Goal: Task Accomplishment & Management: Complete application form

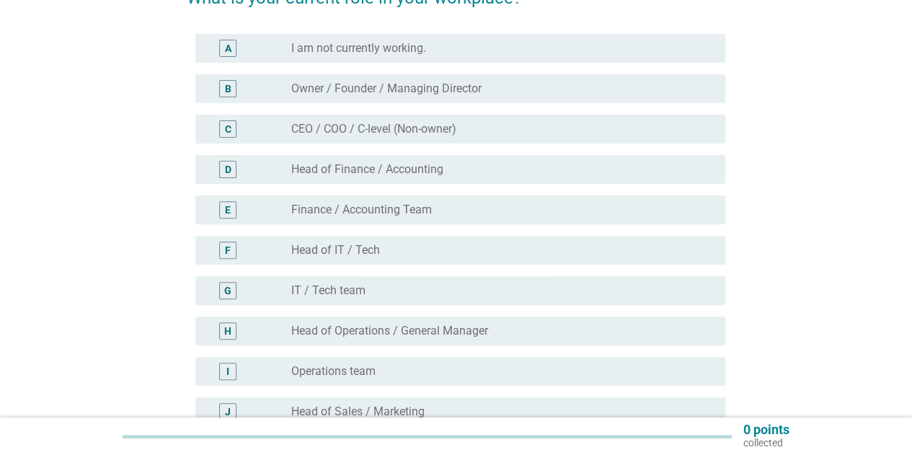
scroll to position [144, 0]
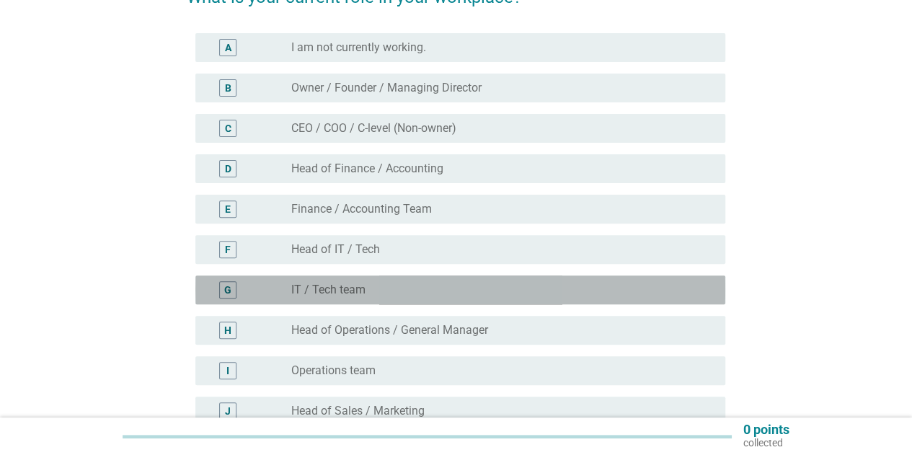
click at [392, 295] on div "radio_button_unchecked IT / Tech team" at bounding box center [496, 290] width 411 height 14
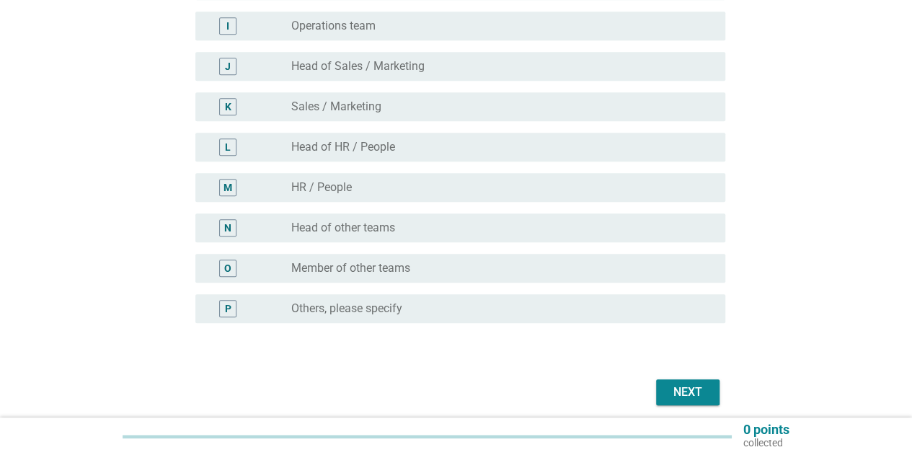
scroll to position [545, 0]
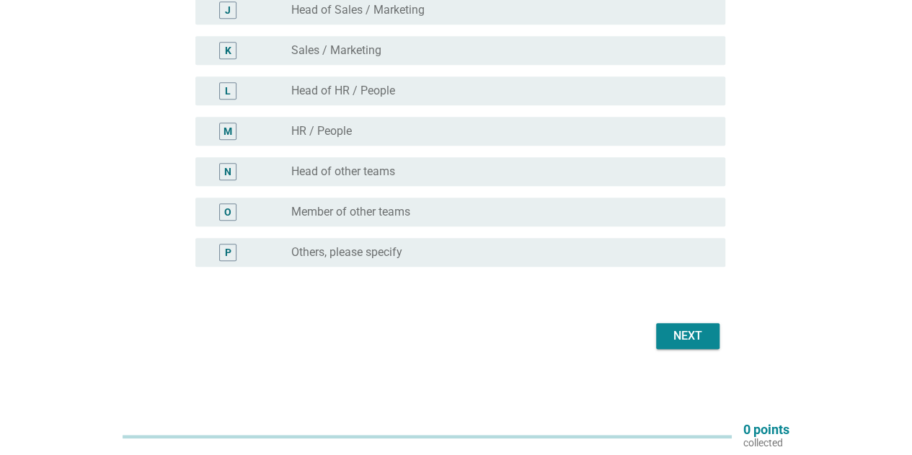
click at [698, 335] on div "Next" at bounding box center [687, 335] width 40 height 17
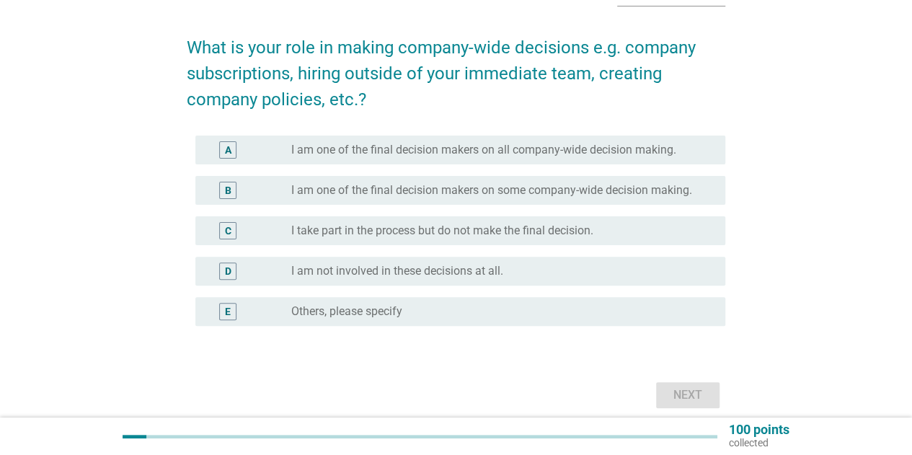
scroll to position [144, 0]
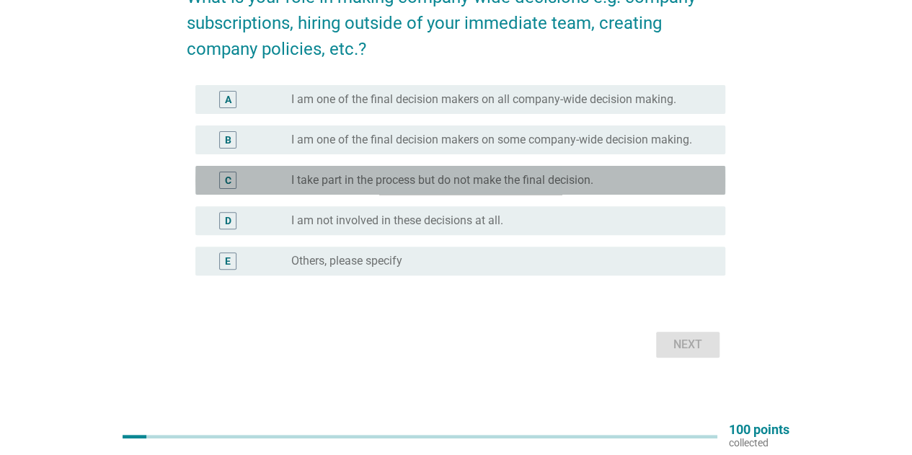
click at [448, 176] on label "I take part in the process but do not make the final decision." at bounding box center [442, 180] width 302 height 14
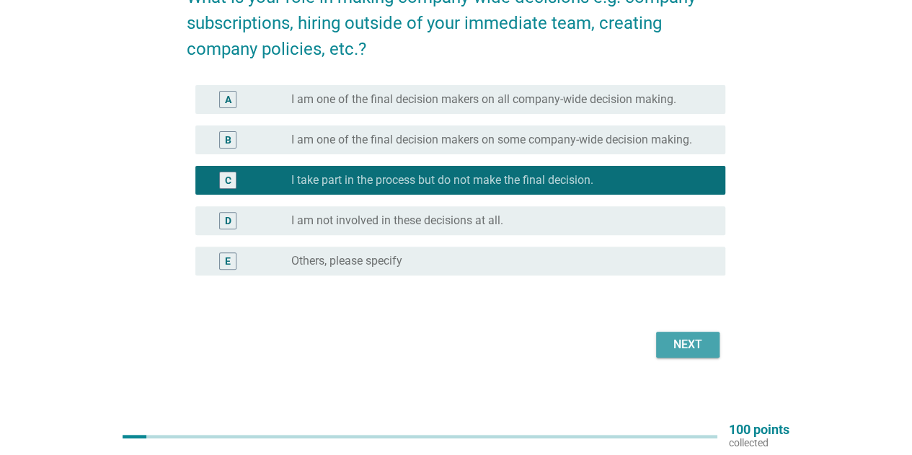
click at [704, 348] on div "Next" at bounding box center [687, 344] width 40 height 17
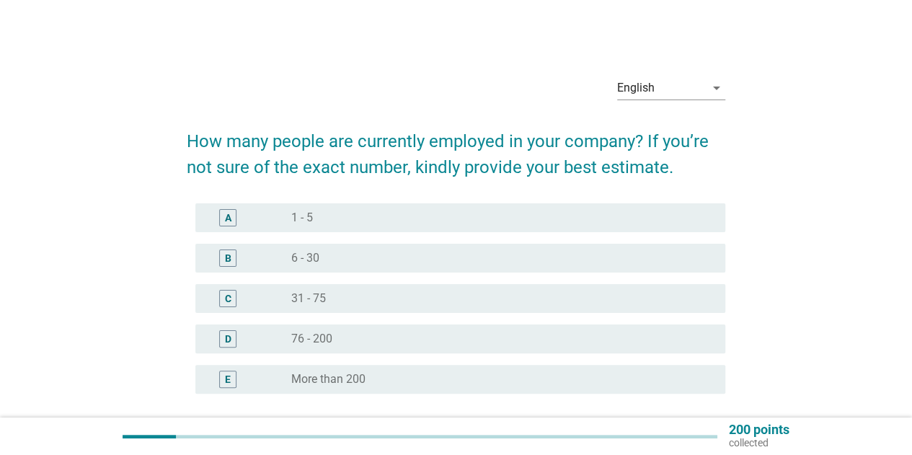
click at [319, 303] on label "31 - 75" at bounding box center [308, 298] width 35 height 14
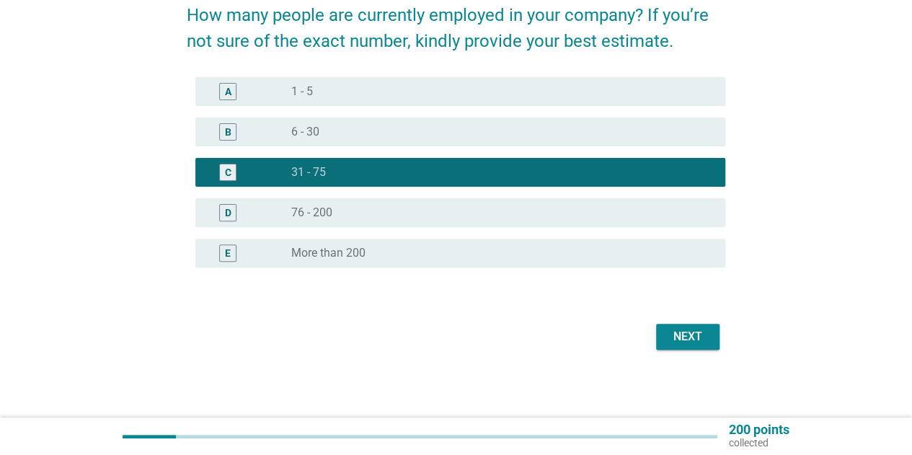
scroll to position [127, 0]
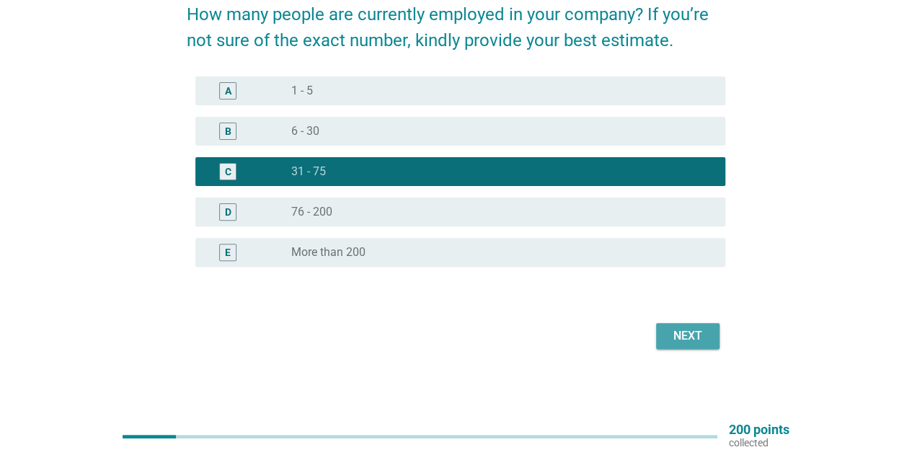
click at [678, 340] on div "Next" at bounding box center [687, 335] width 40 height 17
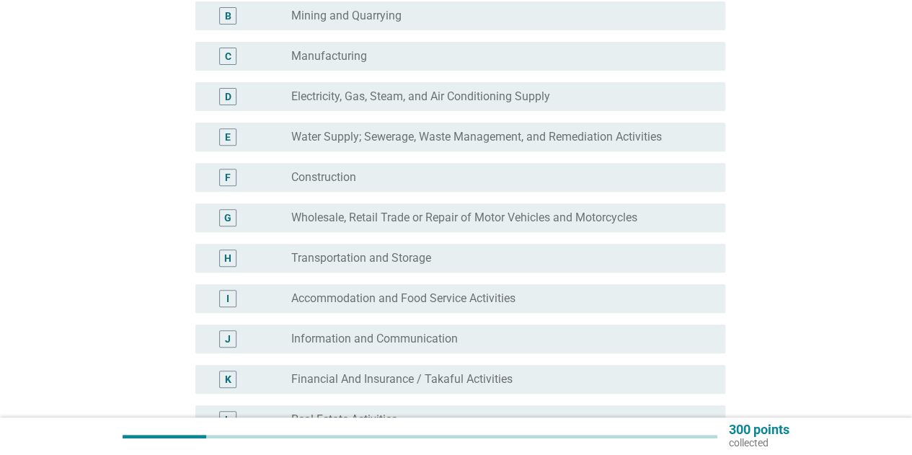
scroll to position [360, 0]
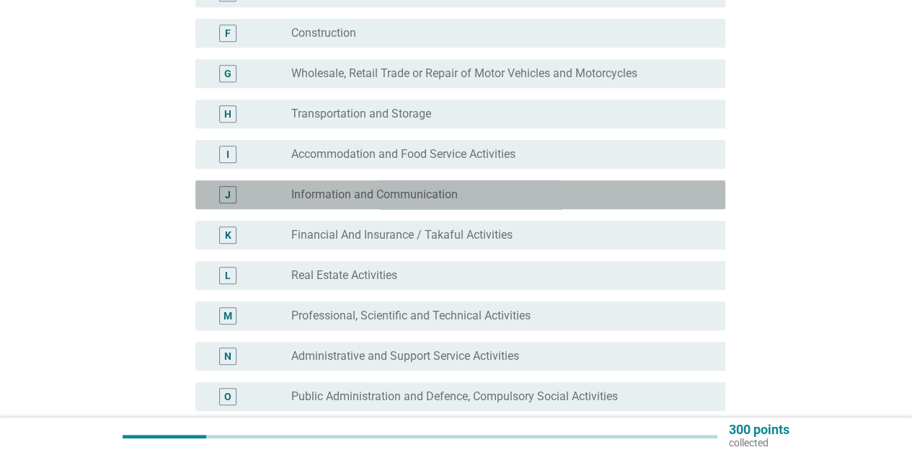
click at [407, 200] on label "Information and Communication" at bounding box center [374, 194] width 167 height 14
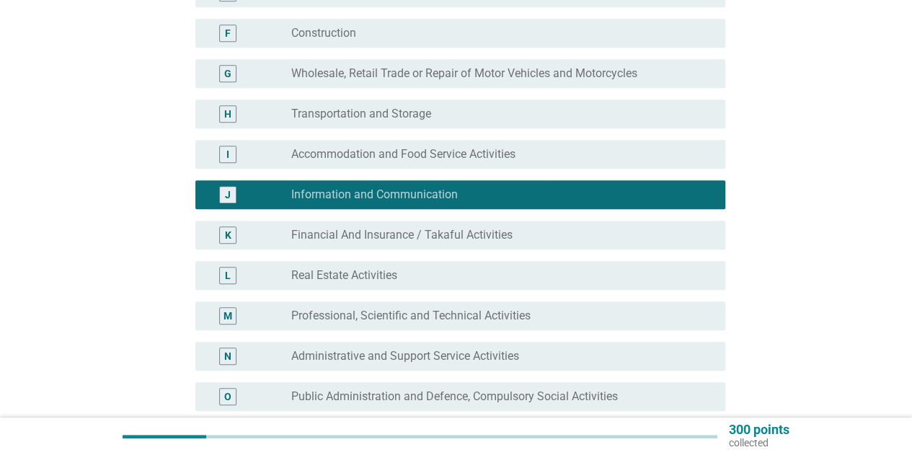
scroll to position [721, 0]
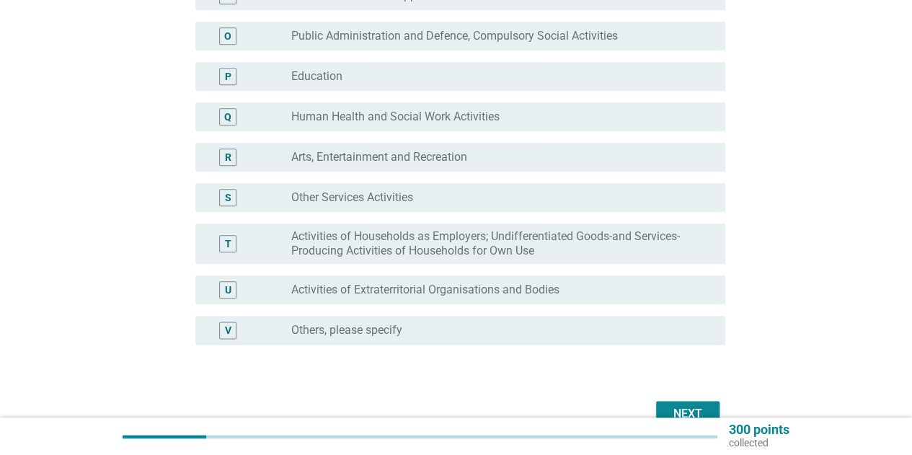
click at [698, 402] on button "Next" at bounding box center [687, 414] width 63 height 26
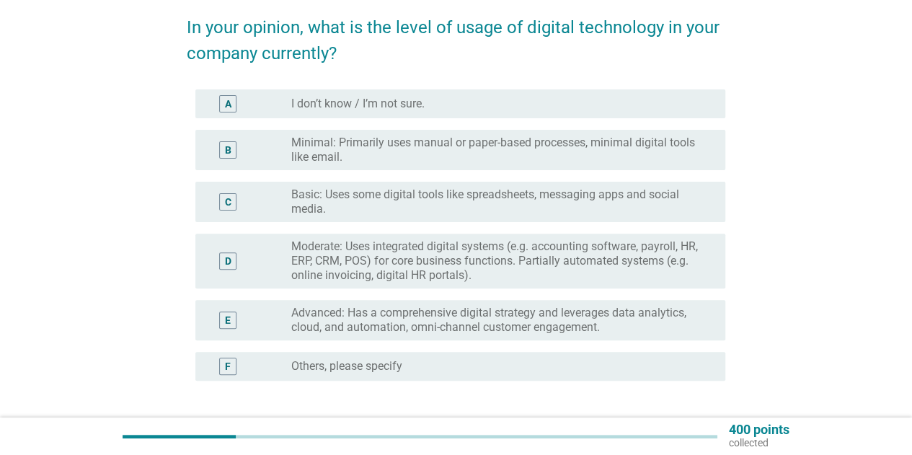
scroll to position [144, 0]
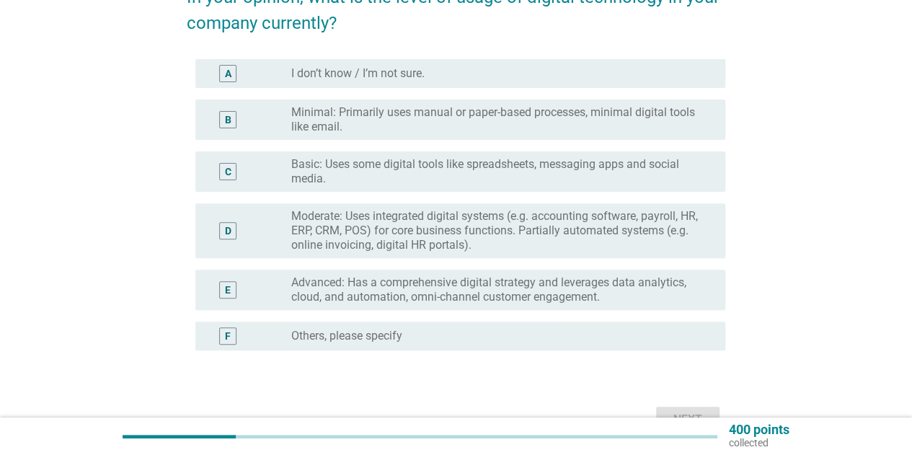
click at [544, 233] on label "Moderate: Uses integrated digital systems (e.g. accounting software, payroll, H…" at bounding box center [496, 230] width 411 height 43
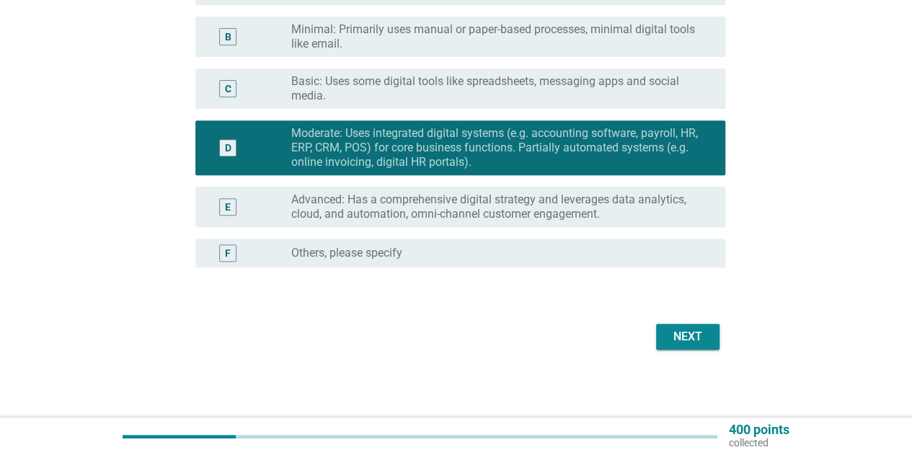
scroll to position [228, 0]
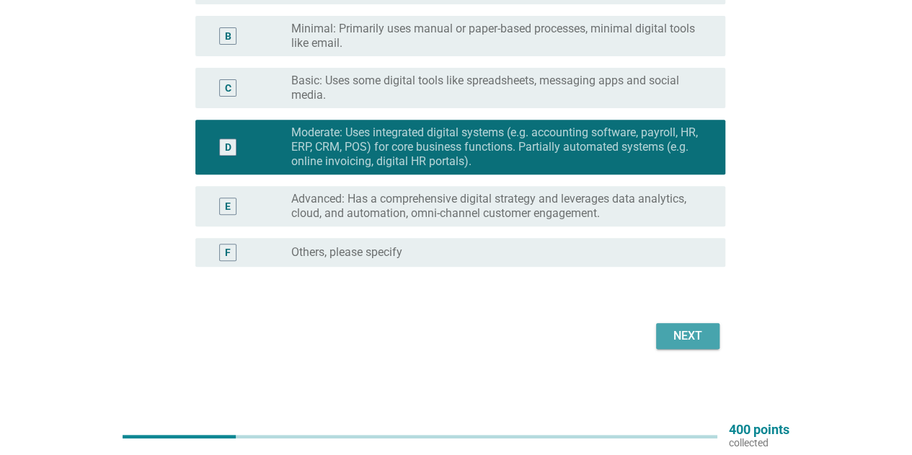
click at [701, 340] on div "Next" at bounding box center [687, 335] width 40 height 17
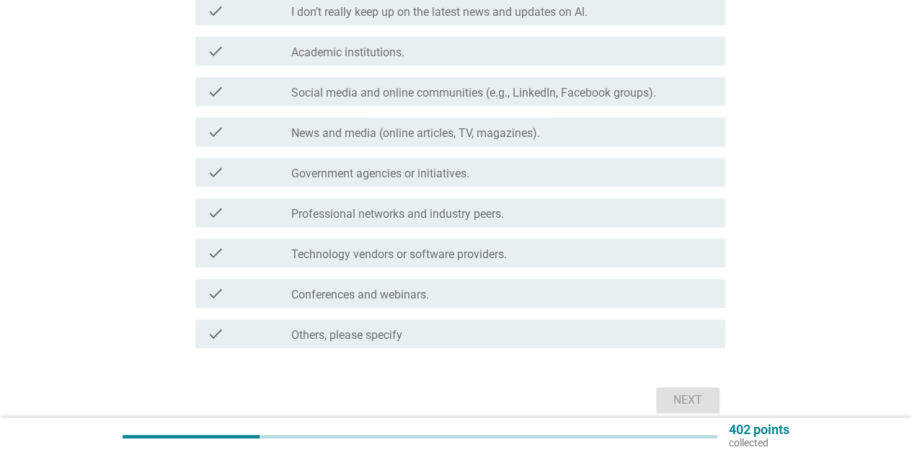
scroll to position [0, 0]
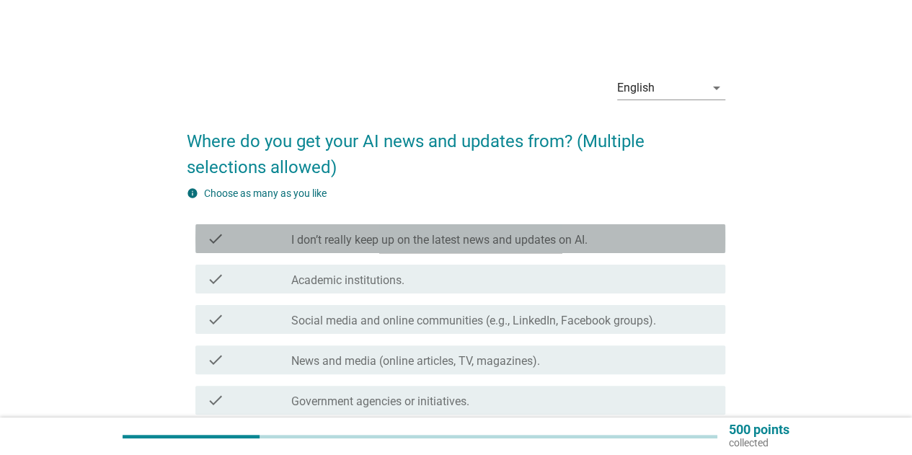
click at [578, 244] on label "I don’t really keep up on the latest news and updates on AI." at bounding box center [439, 240] width 296 height 14
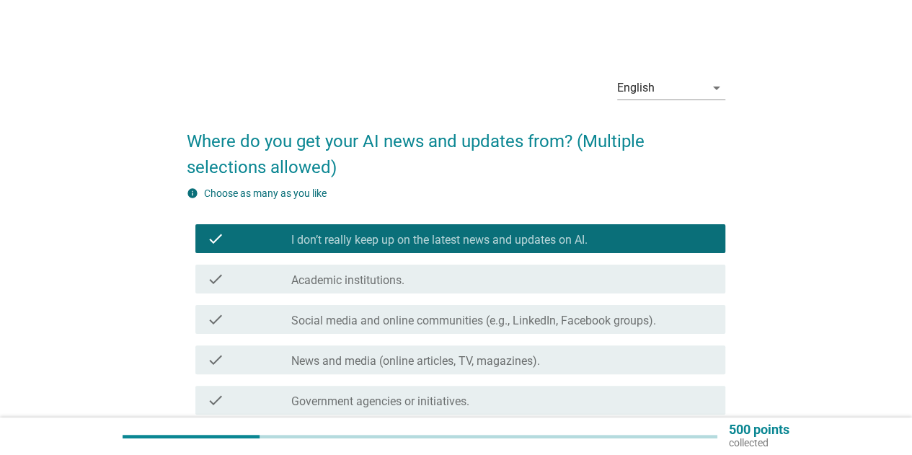
scroll to position [288, 0]
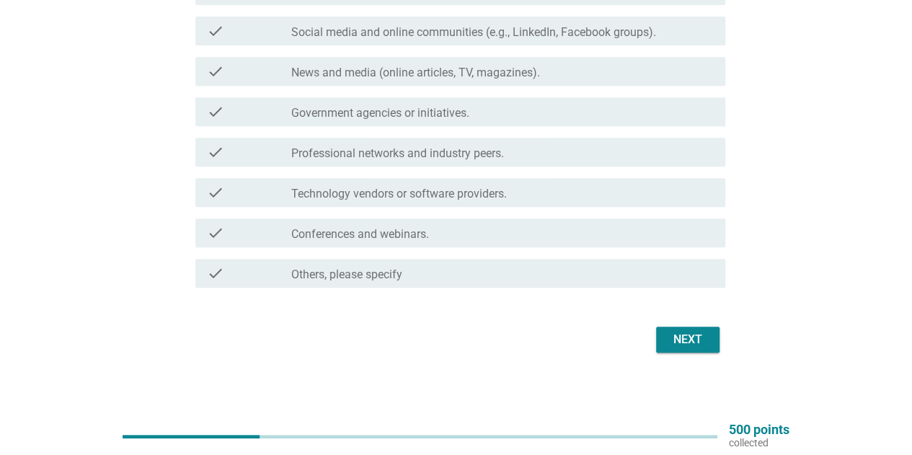
click at [665, 343] on button "Next" at bounding box center [687, 340] width 63 height 26
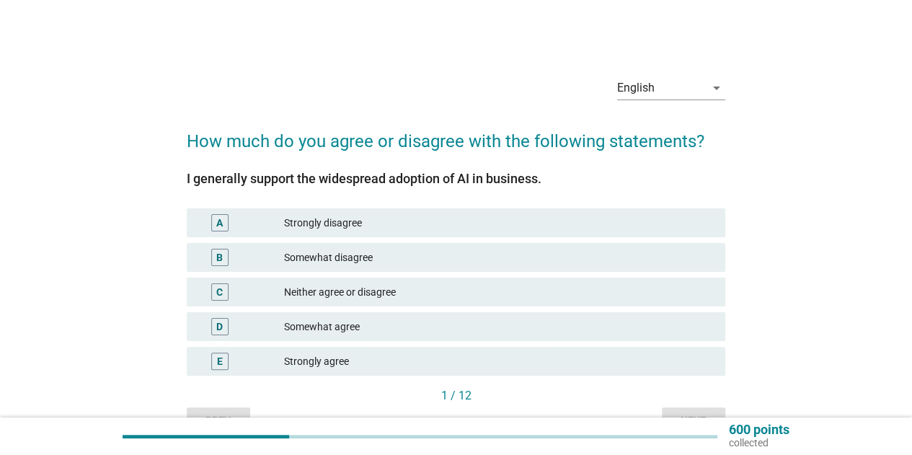
click at [340, 325] on div "Somewhat agree" at bounding box center [499, 326] width 430 height 17
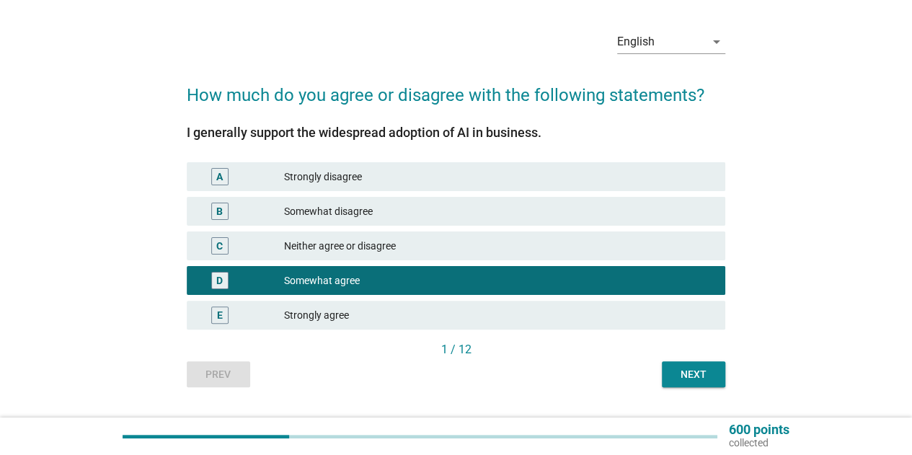
scroll to position [81, 0]
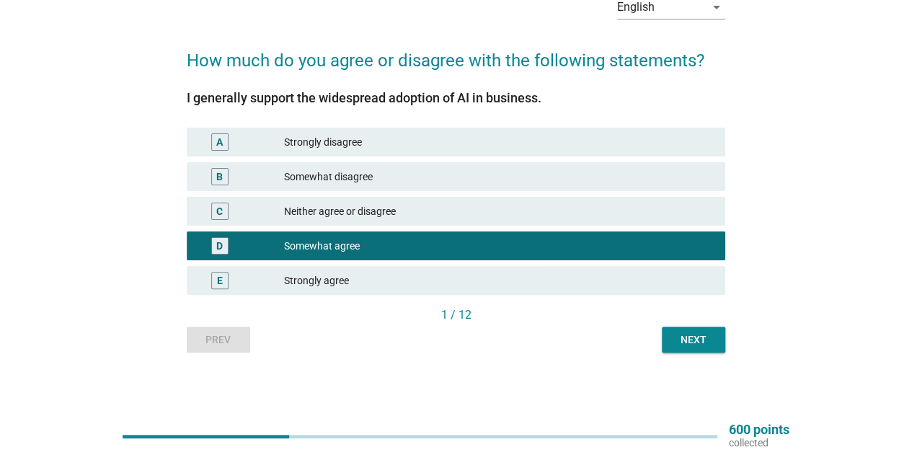
click at [693, 363] on div "English arrow_drop_down How much do you agree or disagree with the following st…" at bounding box center [456, 168] width 562 height 391
click at [696, 343] on div "Next" at bounding box center [693, 339] width 40 height 15
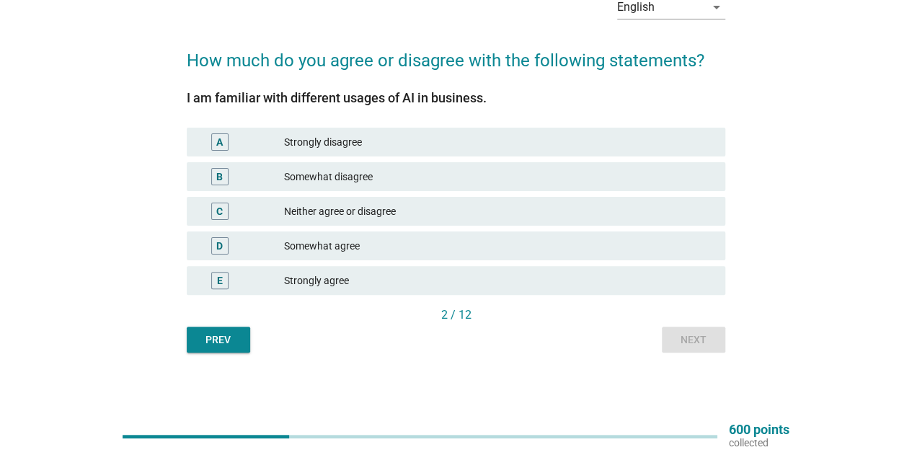
scroll to position [0, 0]
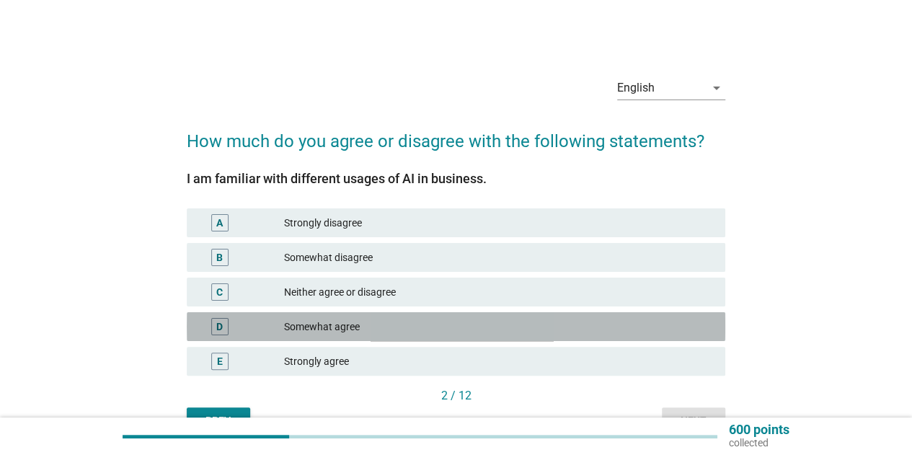
click at [394, 329] on div "Somewhat agree" at bounding box center [499, 326] width 430 height 17
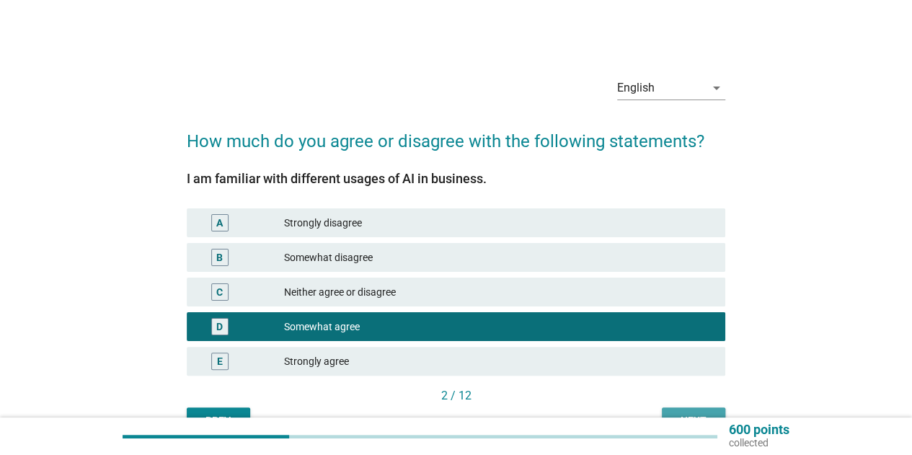
click at [691, 410] on button "Next" at bounding box center [693, 420] width 63 height 26
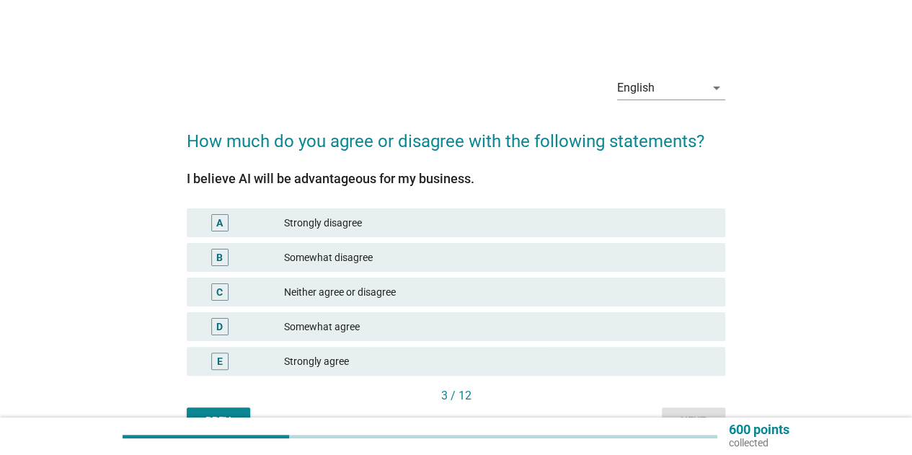
click at [375, 328] on div "Somewhat agree" at bounding box center [499, 326] width 430 height 17
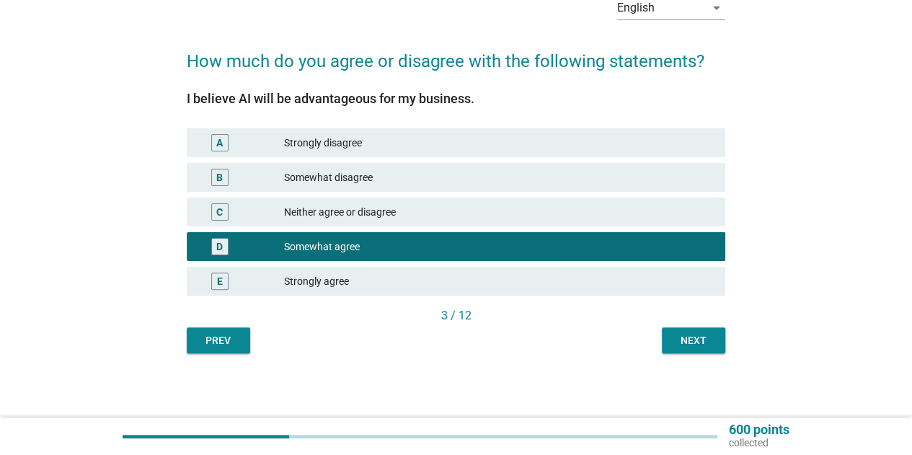
scroll to position [81, 0]
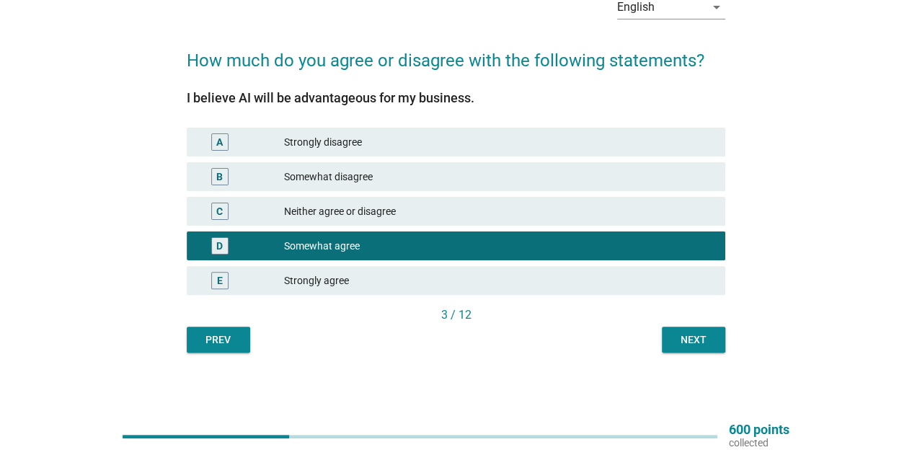
click at [688, 342] on div "Next" at bounding box center [693, 339] width 40 height 15
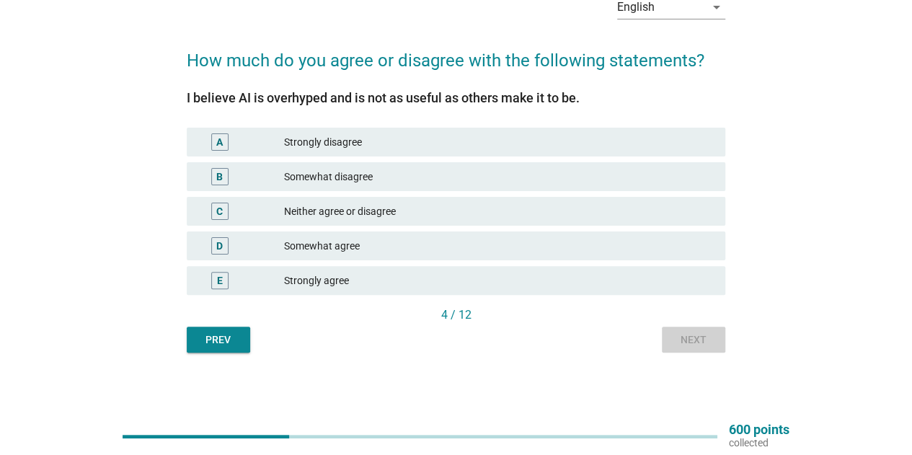
scroll to position [0, 0]
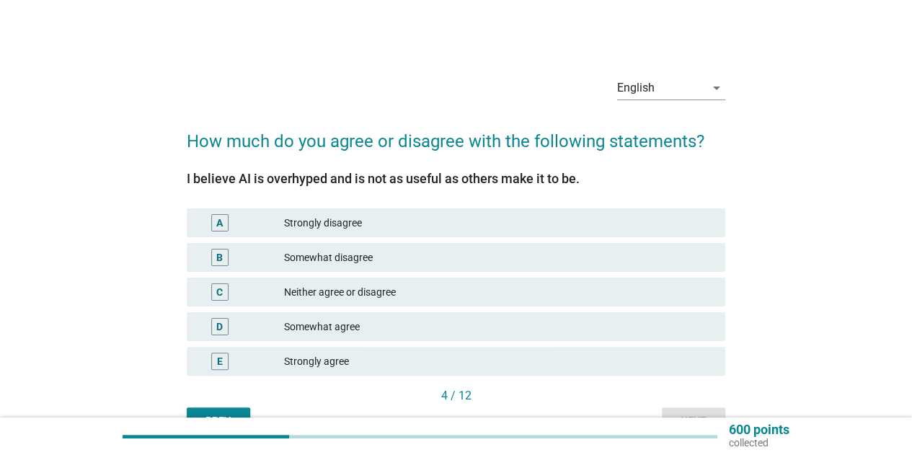
click at [373, 331] on div "Somewhat agree" at bounding box center [499, 326] width 430 height 17
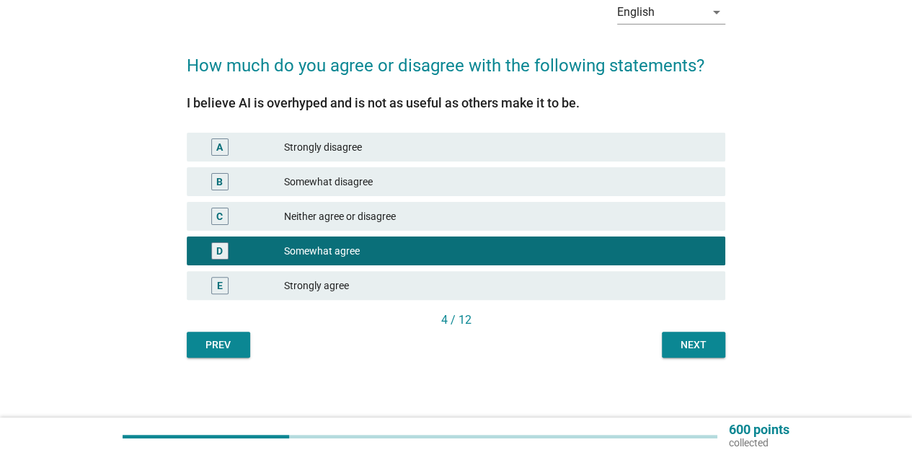
scroll to position [81, 0]
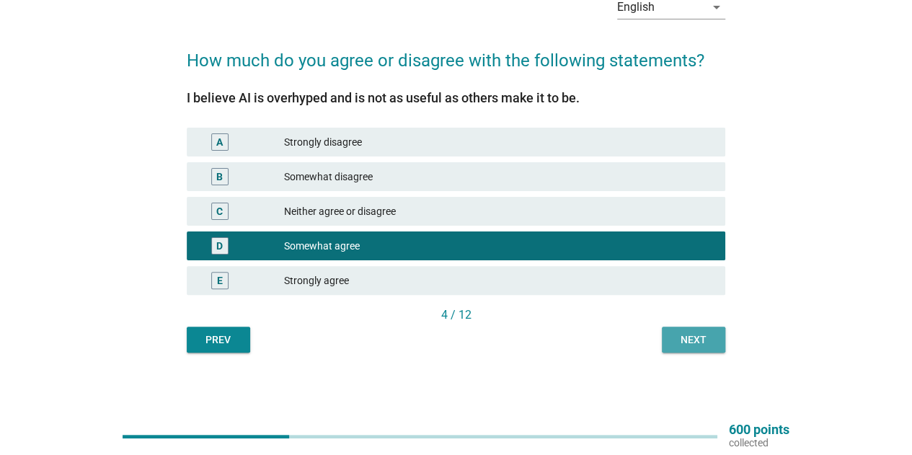
click at [700, 338] on div "Next" at bounding box center [693, 339] width 40 height 15
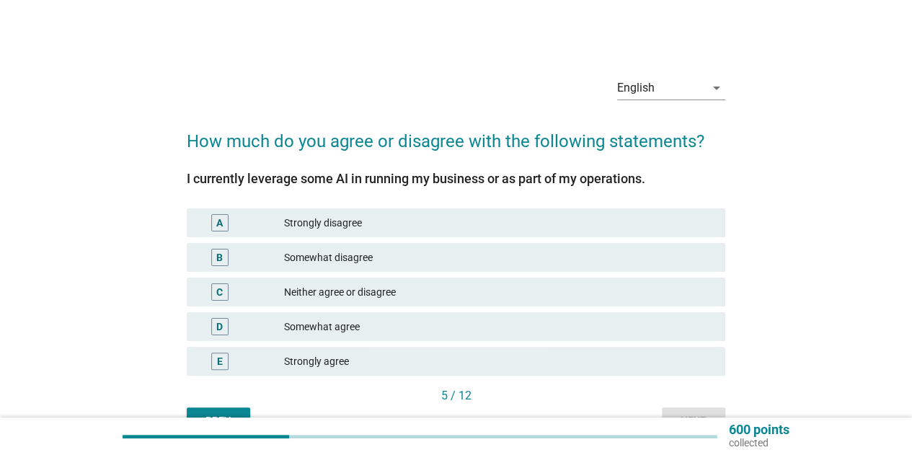
click at [406, 331] on div "Somewhat agree" at bounding box center [499, 326] width 430 height 17
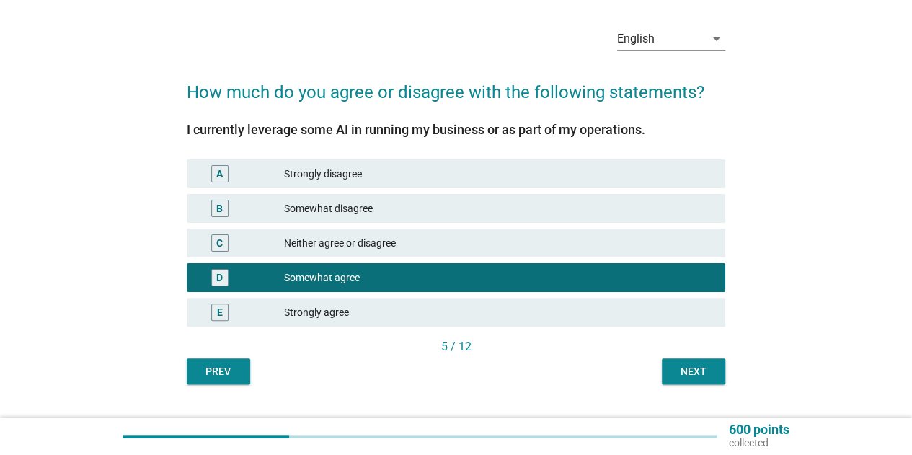
scroll to position [72, 0]
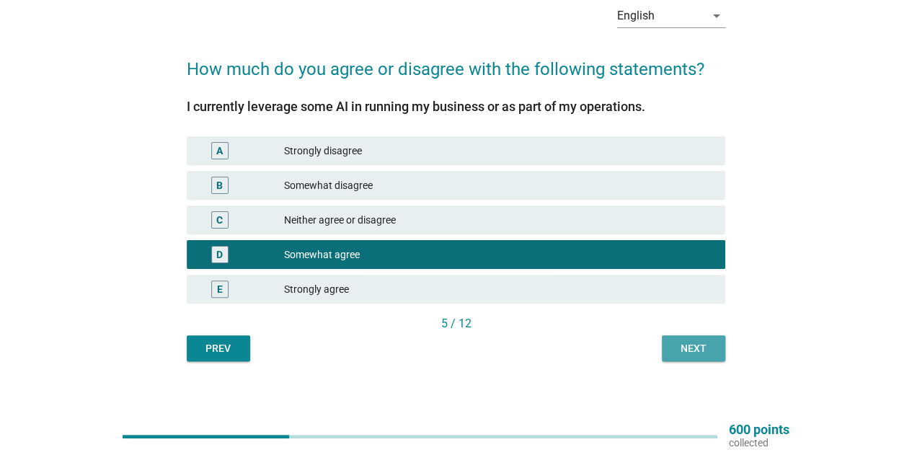
click at [689, 352] on div "Next" at bounding box center [693, 348] width 40 height 15
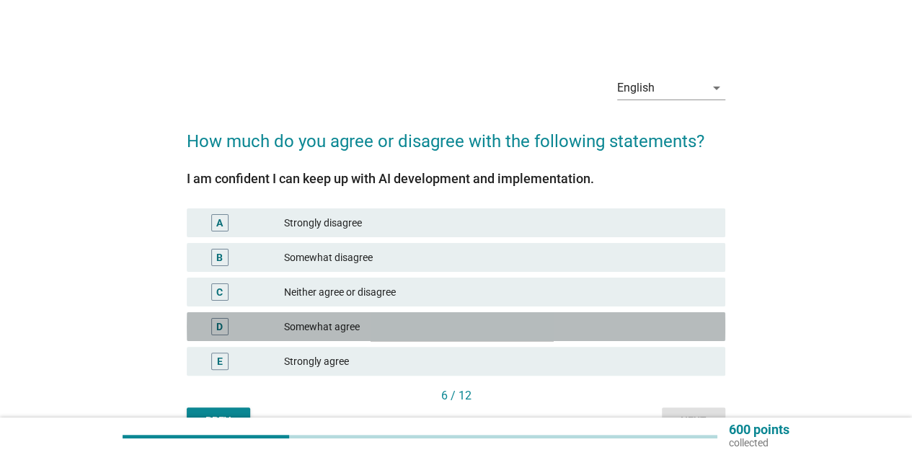
click at [369, 328] on div "Somewhat agree" at bounding box center [499, 326] width 430 height 17
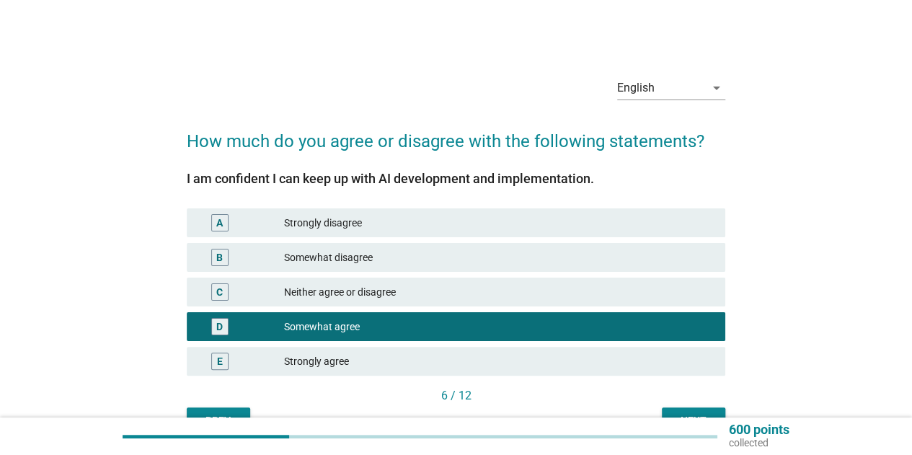
scroll to position [72, 0]
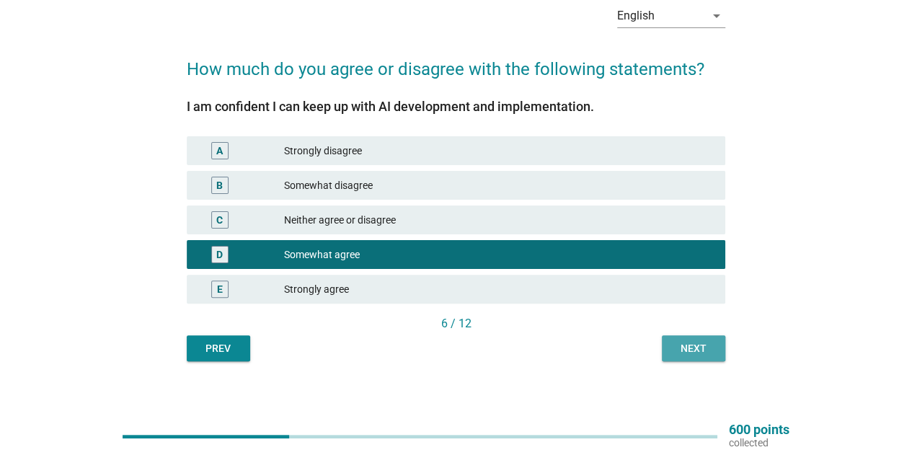
click at [667, 350] on button "Next" at bounding box center [693, 348] width 63 height 26
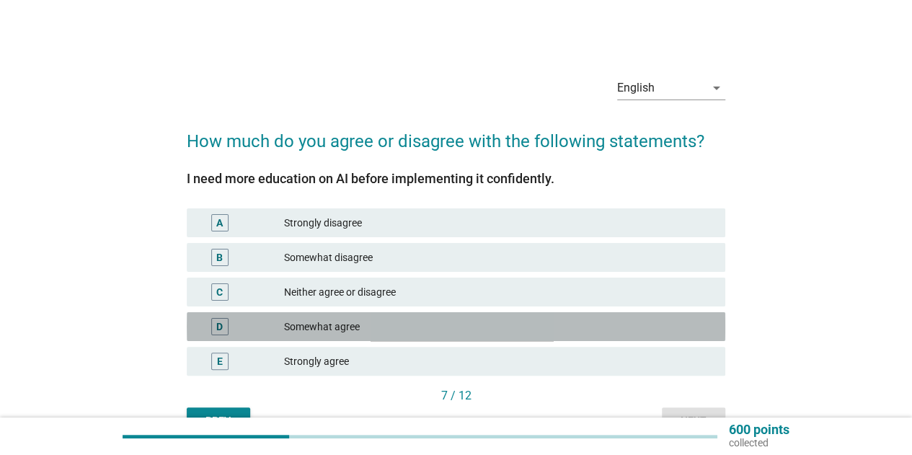
click at [407, 321] on div "Somewhat agree" at bounding box center [499, 326] width 430 height 17
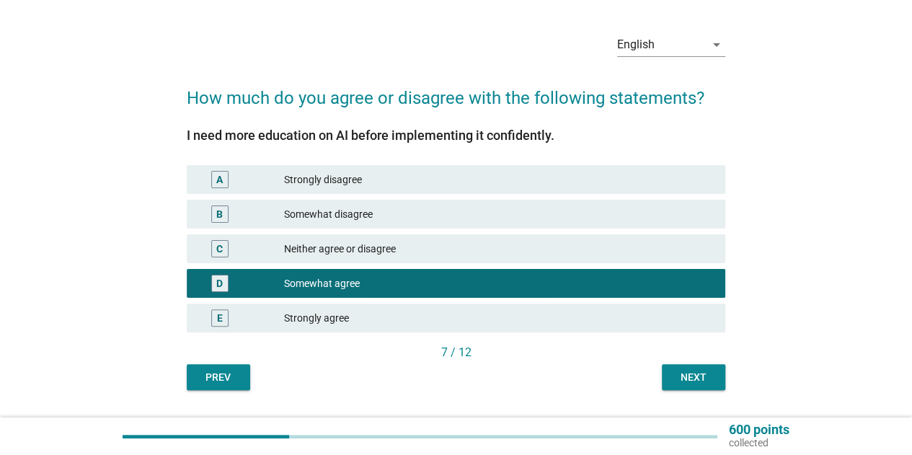
scroll to position [81, 0]
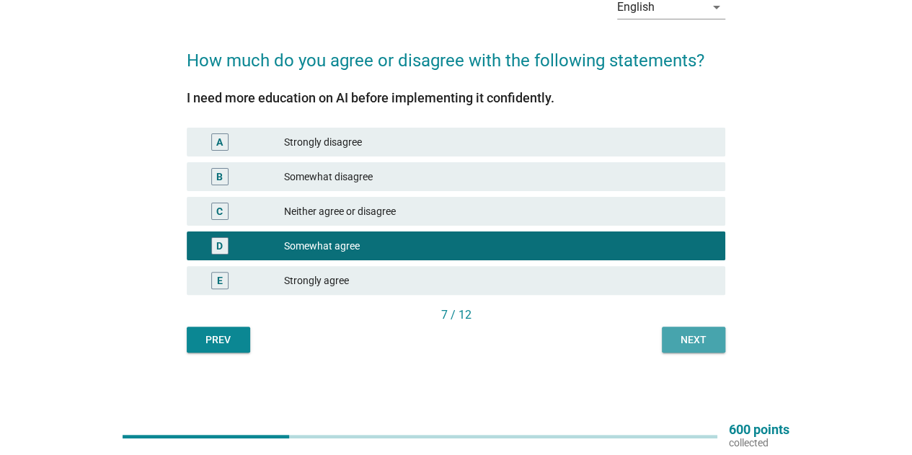
click at [672, 340] on button "Next" at bounding box center [693, 340] width 63 height 26
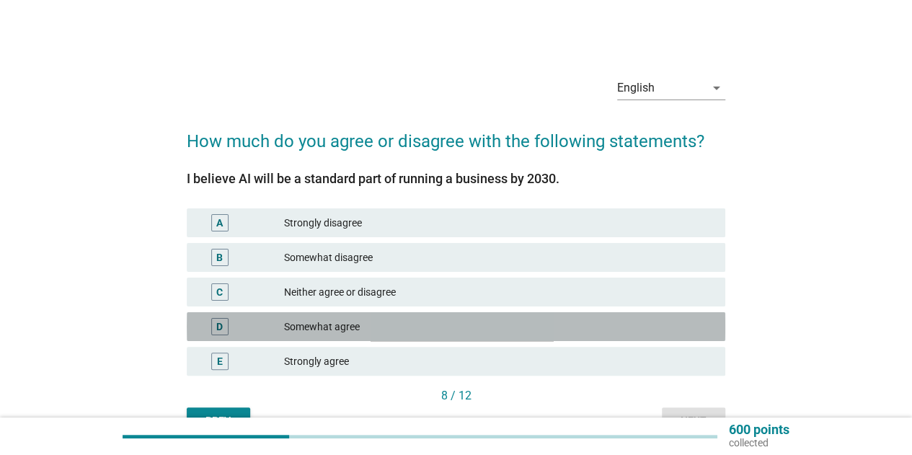
click at [388, 324] on div "Somewhat agree" at bounding box center [499, 326] width 430 height 17
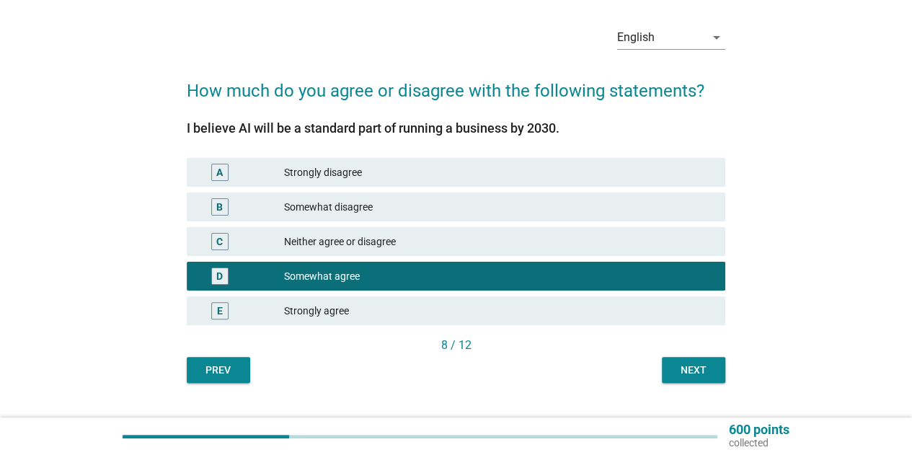
scroll to position [72, 0]
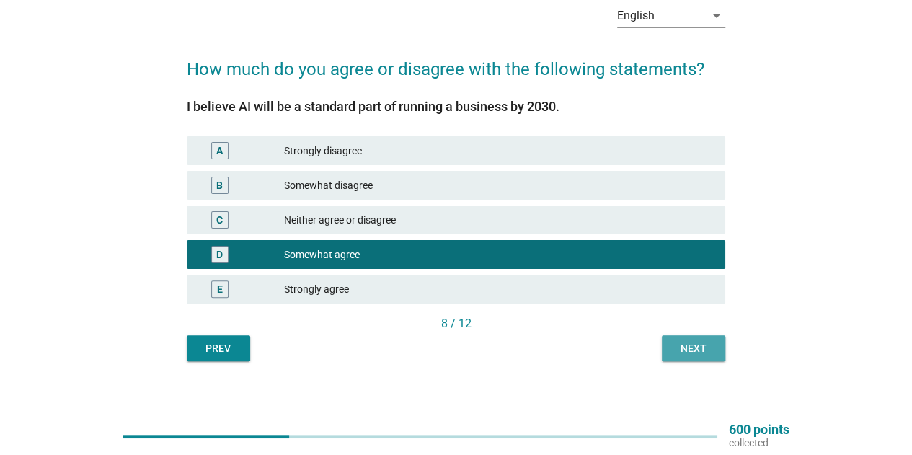
click at [706, 350] on div "Next" at bounding box center [693, 348] width 40 height 15
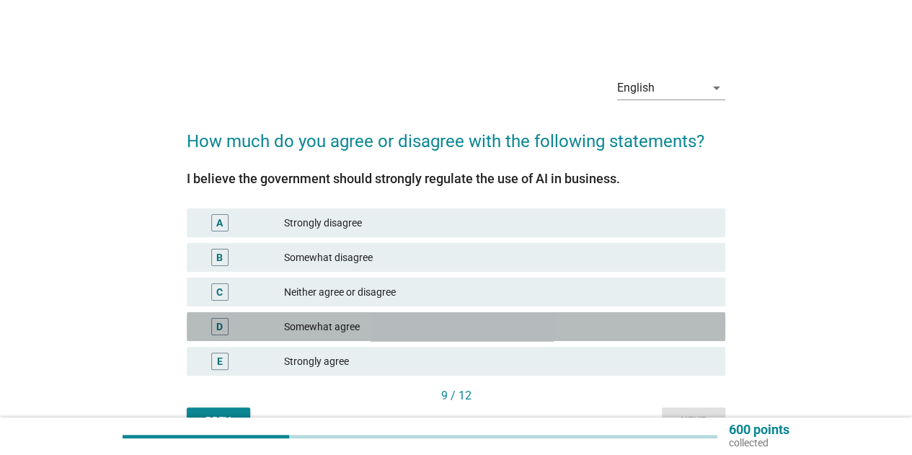
click at [410, 334] on div "Somewhat agree" at bounding box center [499, 326] width 430 height 17
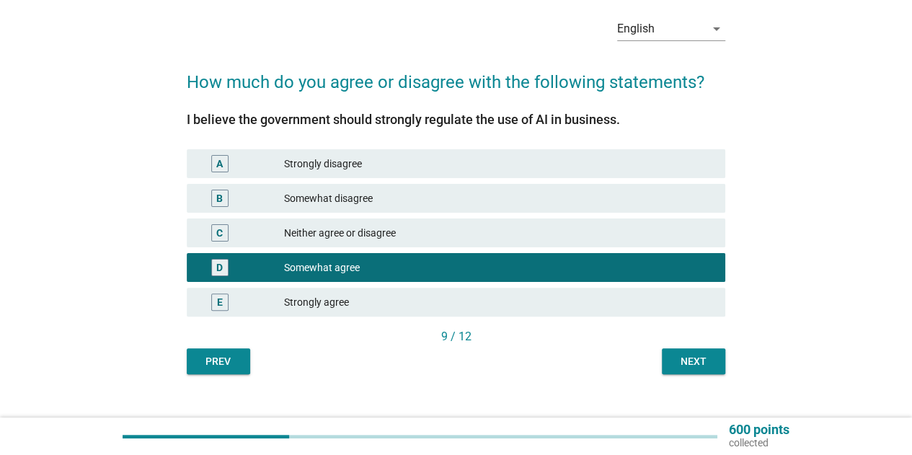
scroll to position [72, 0]
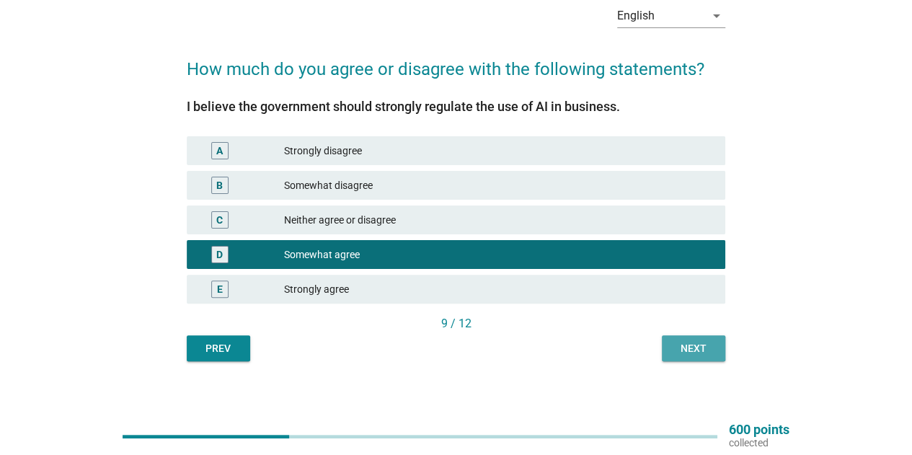
click at [681, 346] on div "Next" at bounding box center [693, 348] width 40 height 15
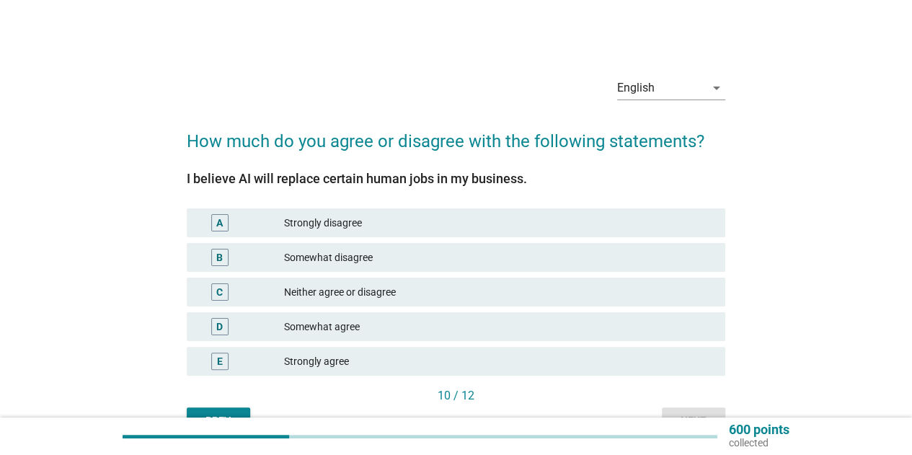
click at [403, 324] on div "Somewhat agree" at bounding box center [499, 326] width 430 height 17
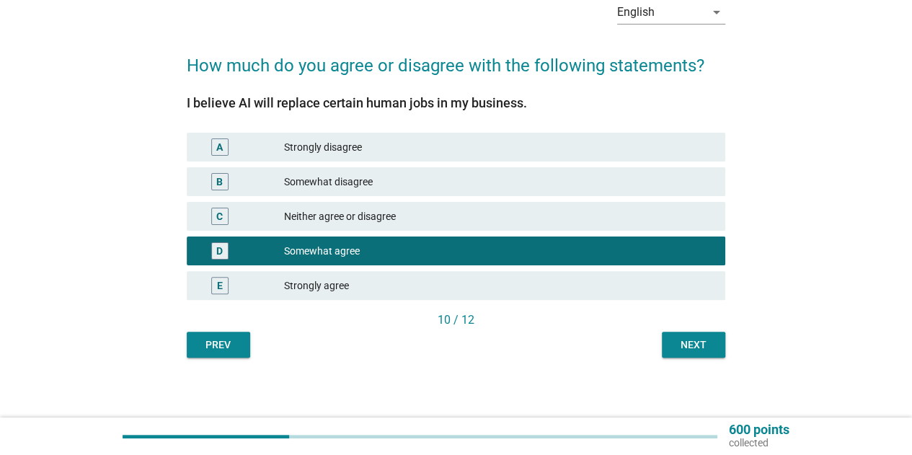
scroll to position [81, 0]
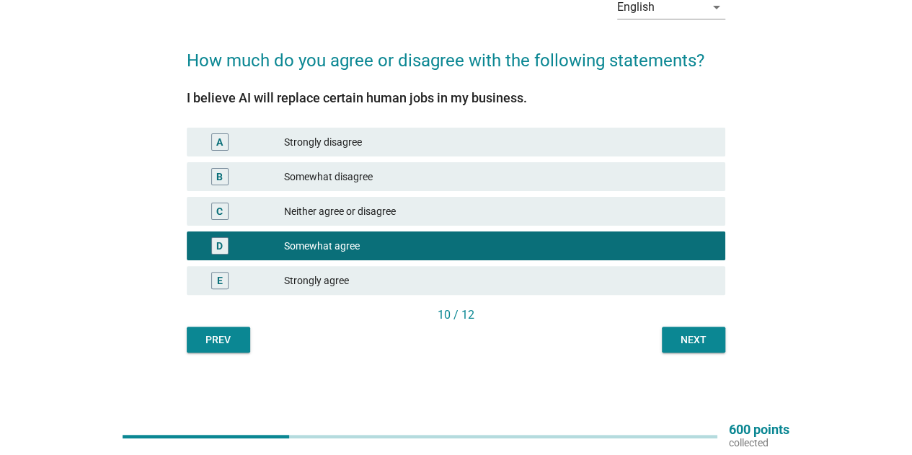
click at [689, 349] on button "Next" at bounding box center [693, 340] width 63 height 26
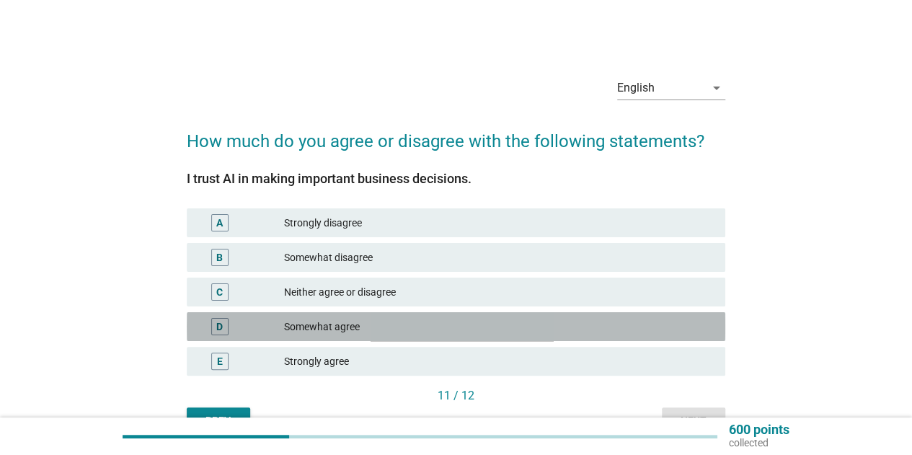
click at [414, 327] on div "Somewhat agree" at bounding box center [499, 326] width 430 height 17
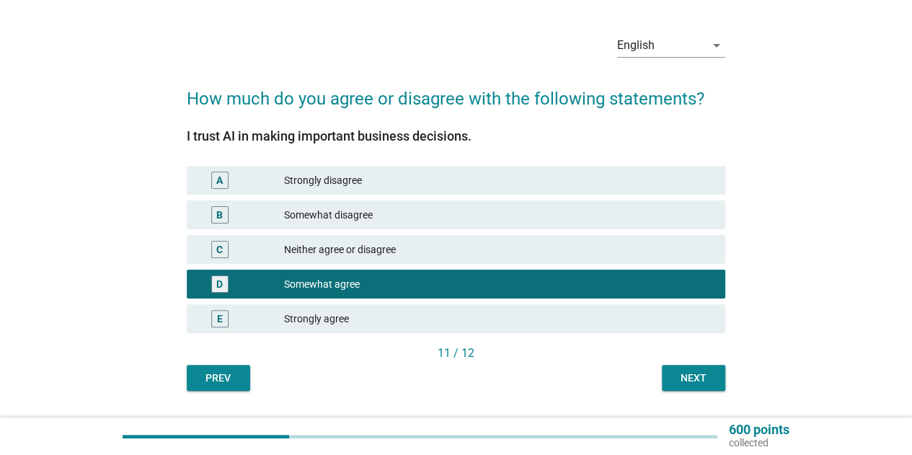
scroll to position [81, 0]
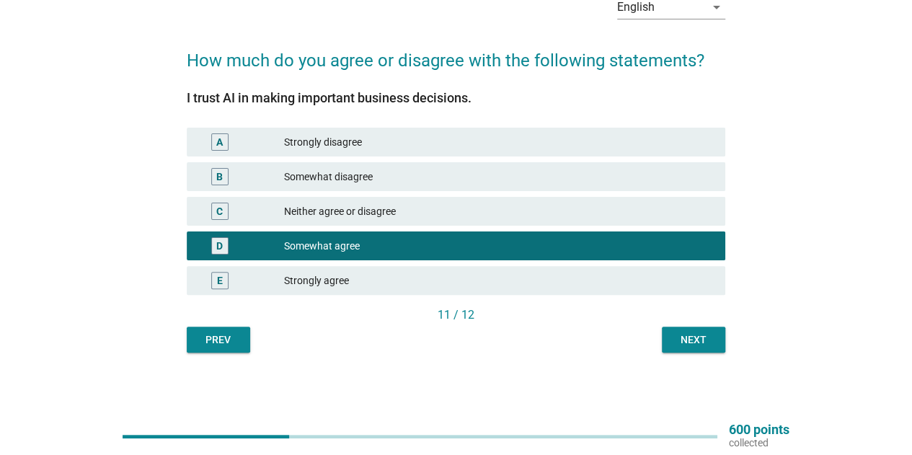
click at [693, 338] on div "Next" at bounding box center [693, 339] width 40 height 15
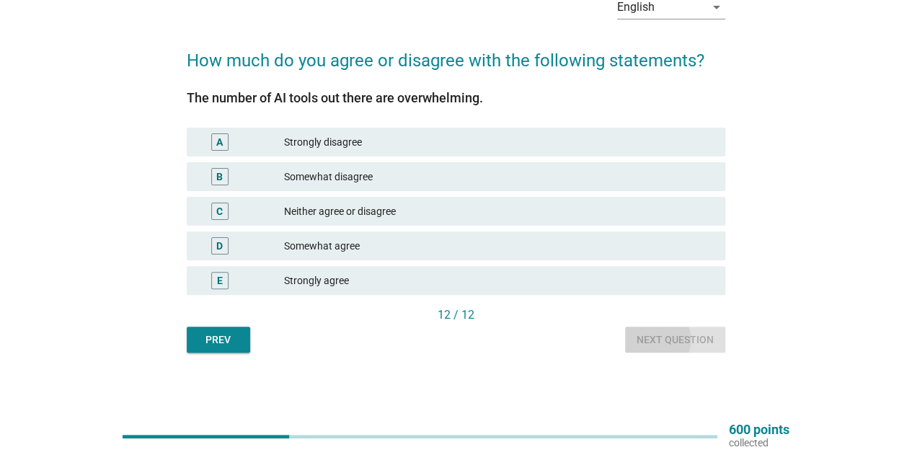
scroll to position [0, 0]
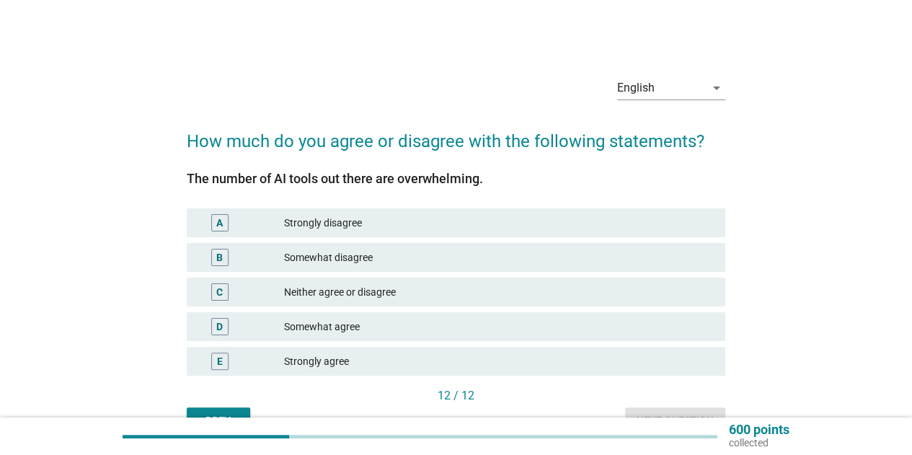
click at [461, 333] on div "Somewhat agree" at bounding box center [499, 326] width 430 height 17
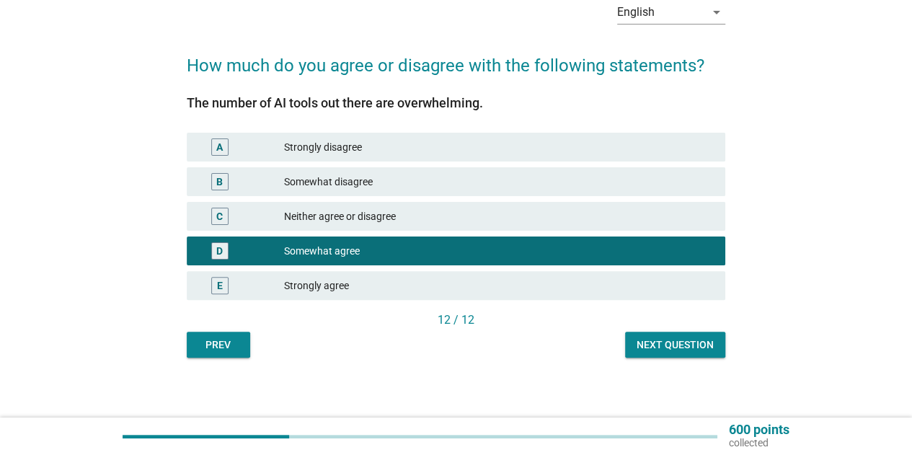
scroll to position [81, 0]
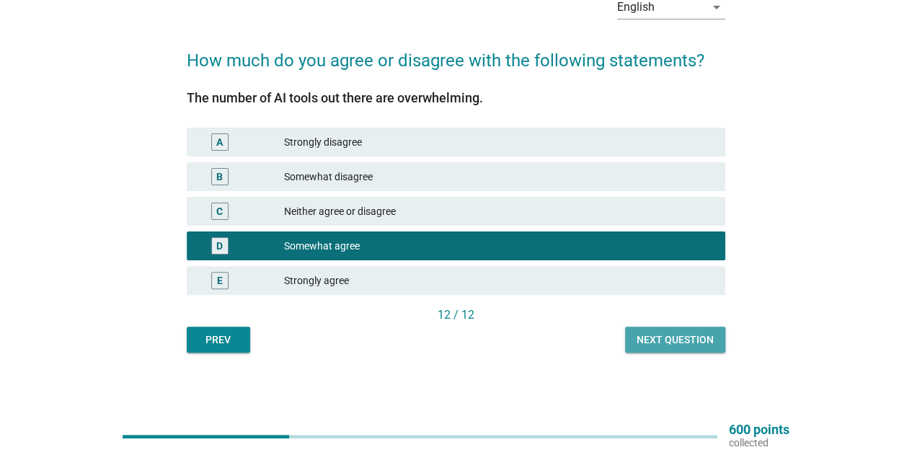
click at [667, 342] on div "Next question" at bounding box center [674, 339] width 77 height 15
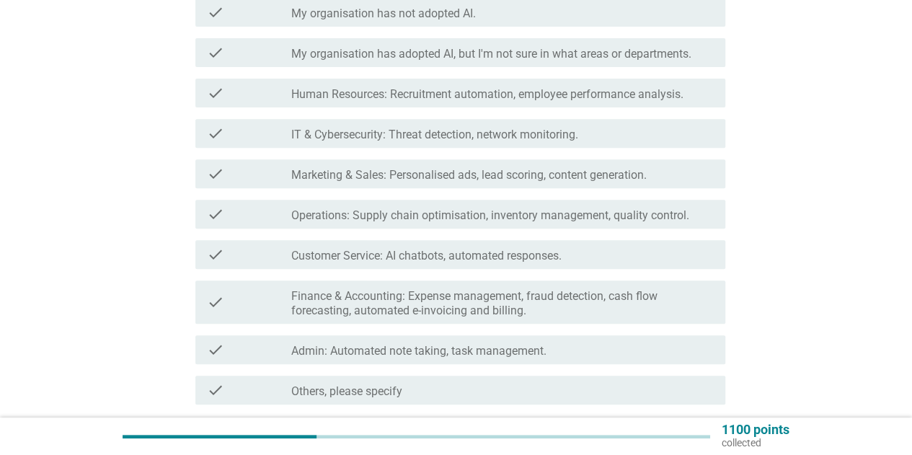
scroll to position [144, 0]
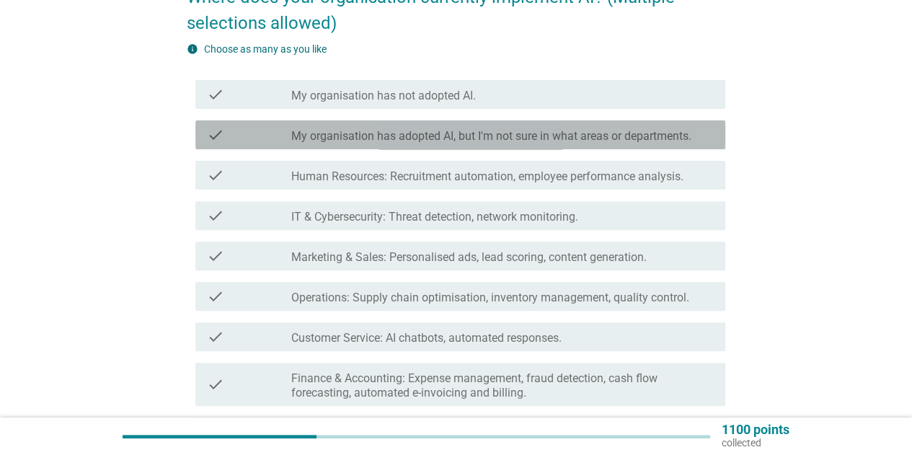
click at [582, 143] on label "My organisation has adopted AI, but I'm not sure in what areas or departments." at bounding box center [491, 136] width 400 height 14
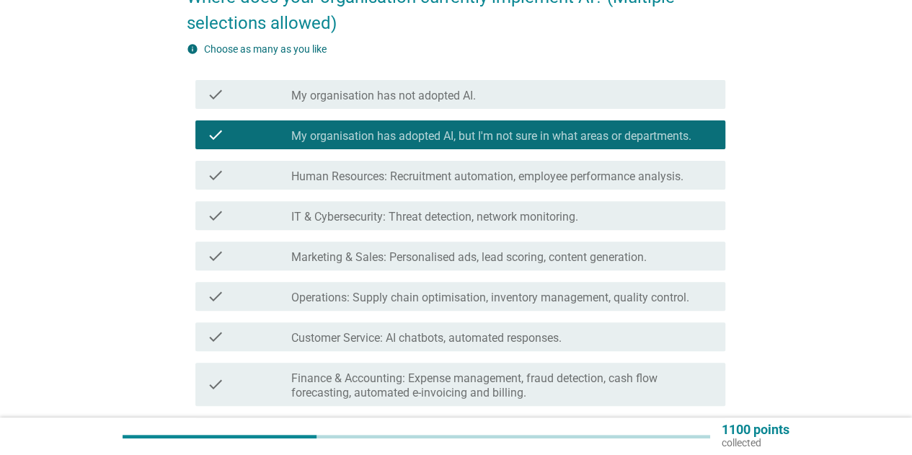
click at [585, 137] on label "My organisation has adopted AI, but I'm not sure in what areas or departments." at bounding box center [491, 136] width 400 height 14
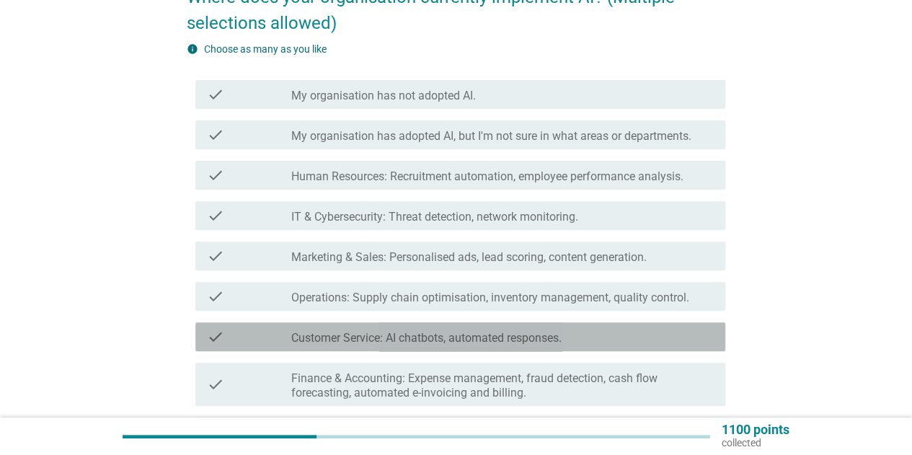
click at [587, 342] on div "check_box_outline_blank Customer Service: AI chatbots, automated responses." at bounding box center [502, 336] width 422 height 17
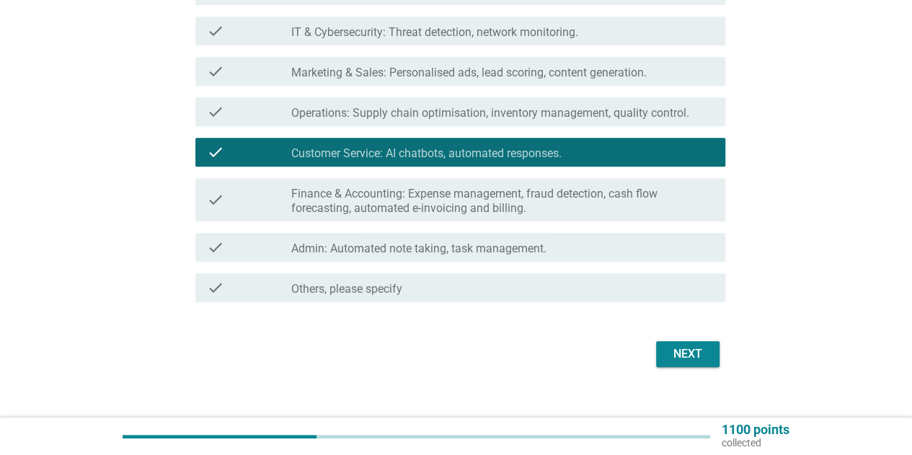
scroll to position [347, 0]
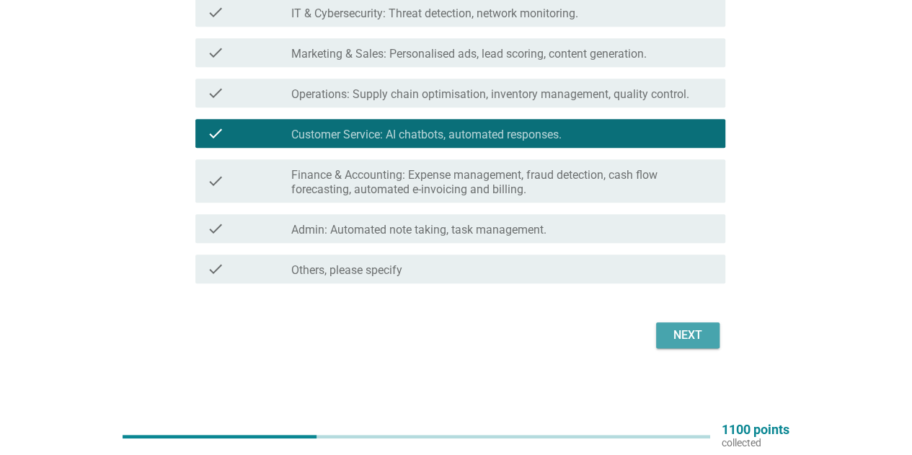
click at [689, 336] on div "Next" at bounding box center [687, 335] width 40 height 17
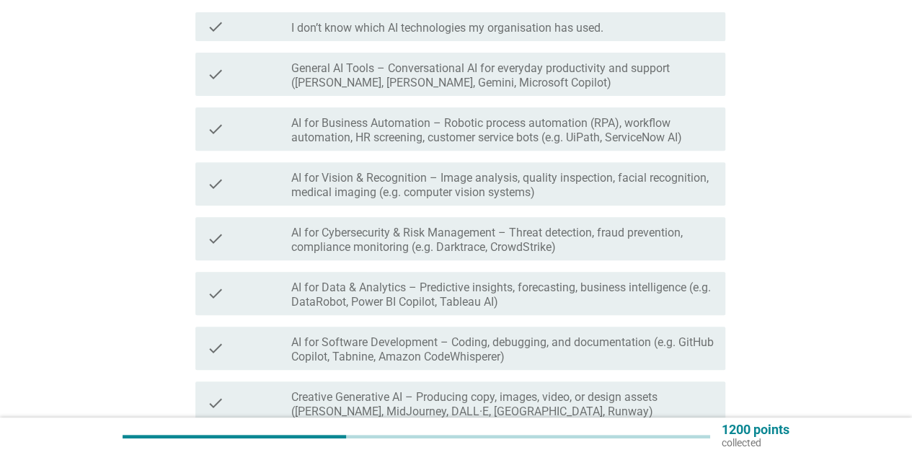
scroll to position [216, 0]
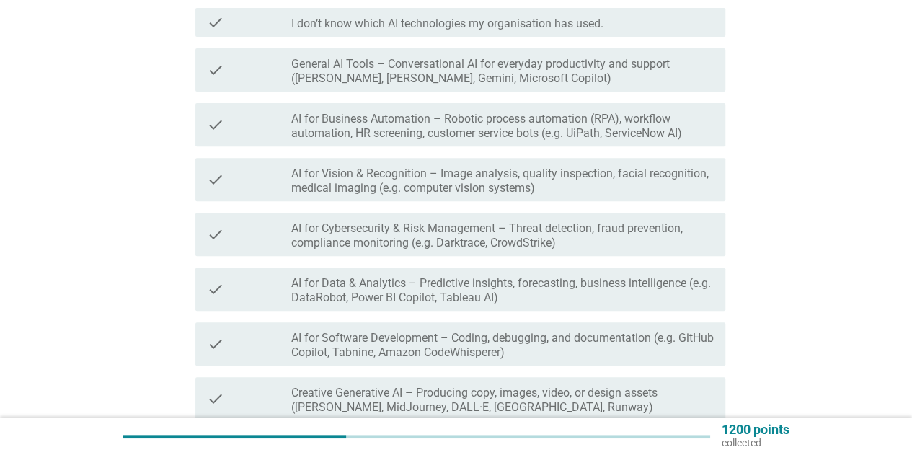
click at [489, 350] on label "AI for Software Development – Coding, debugging, and documentation (e.g. GitHub…" at bounding box center [502, 345] width 422 height 29
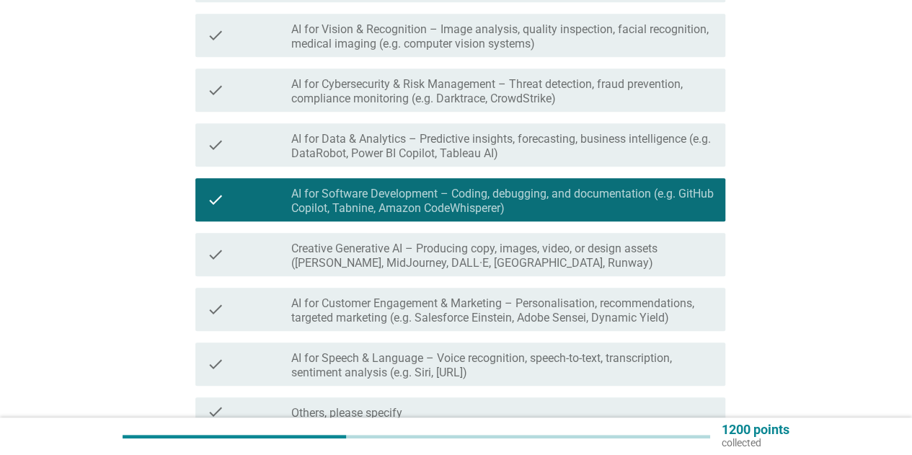
scroll to position [503, 0]
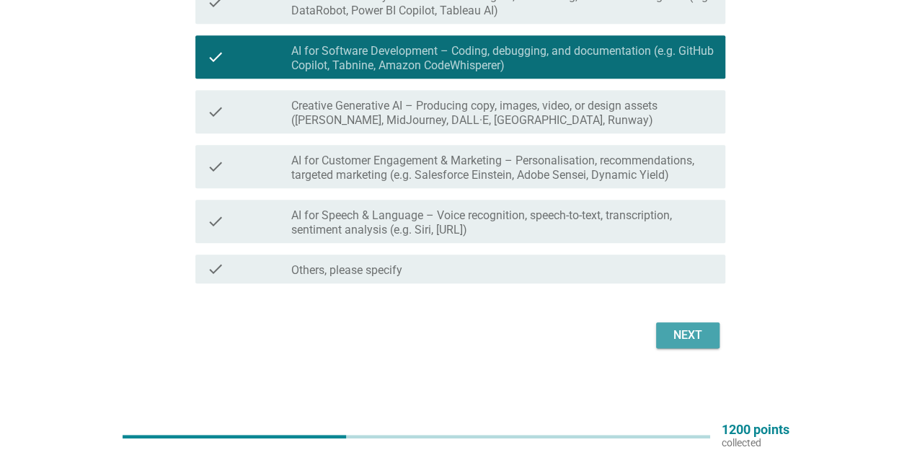
click at [683, 338] on div "Next" at bounding box center [687, 335] width 40 height 17
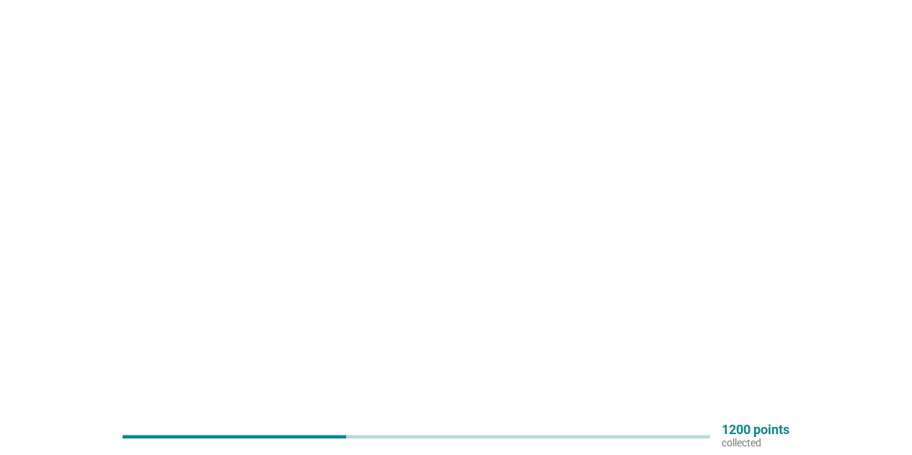
scroll to position [0, 0]
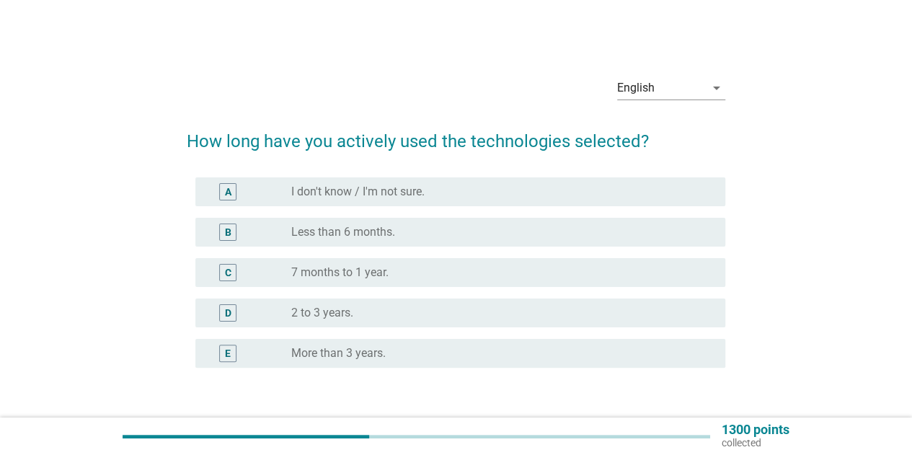
click at [378, 237] on label "Less than 6 months." at bounding box center [343, 232] width 104 height 14
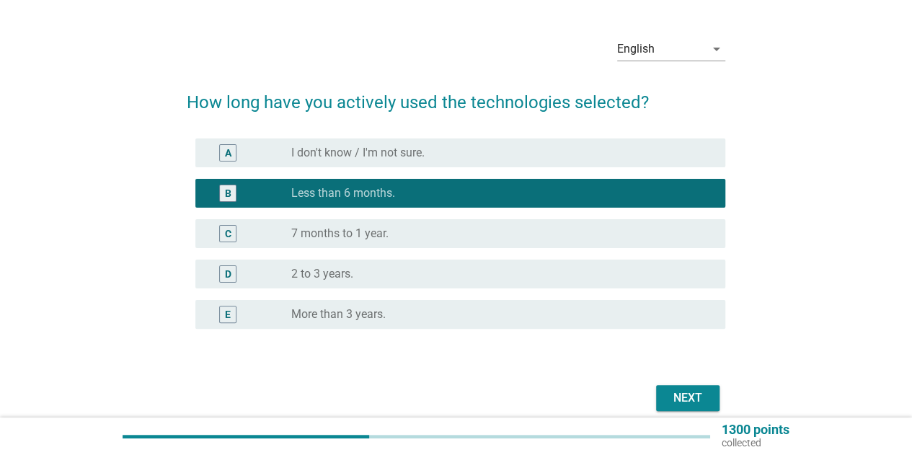
scroll to position [101, 0]
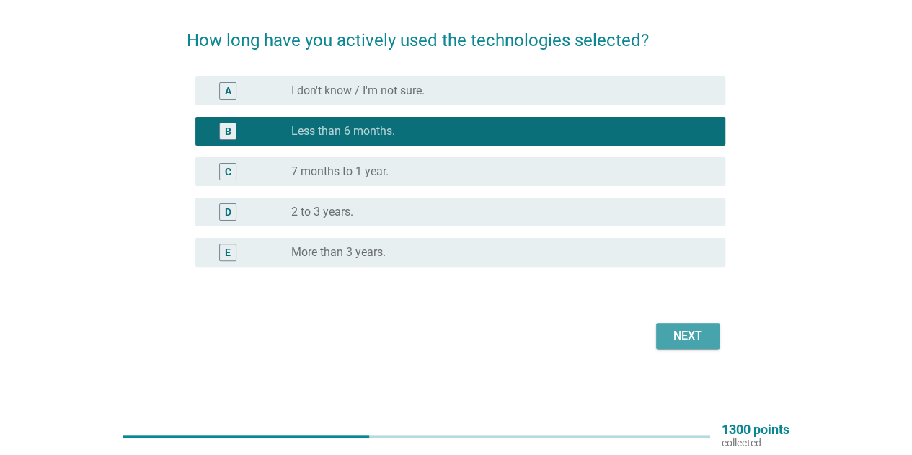
click at [705, 343] on div "Next" at bounding box center [687, 335] width 40 height 17
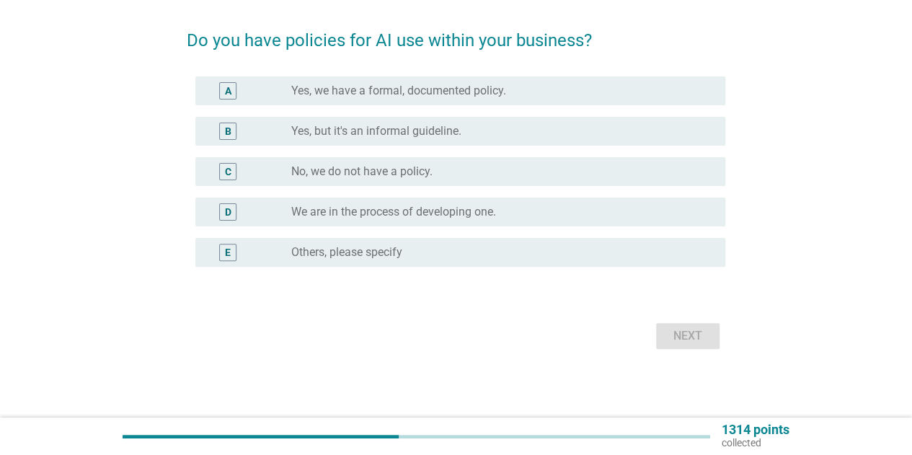
scroll to position [0, 0]
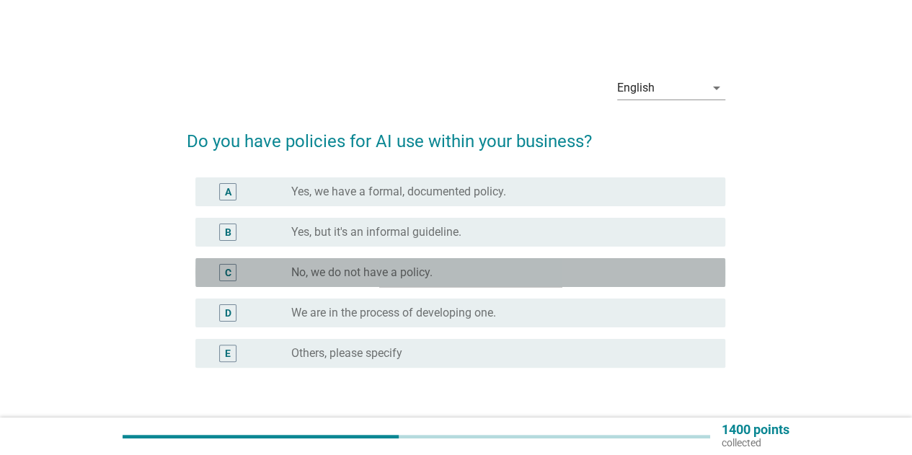
click at [409, 276] on label "No, we do not have a policy." at bounding box center [361, 272] width 141 height 14
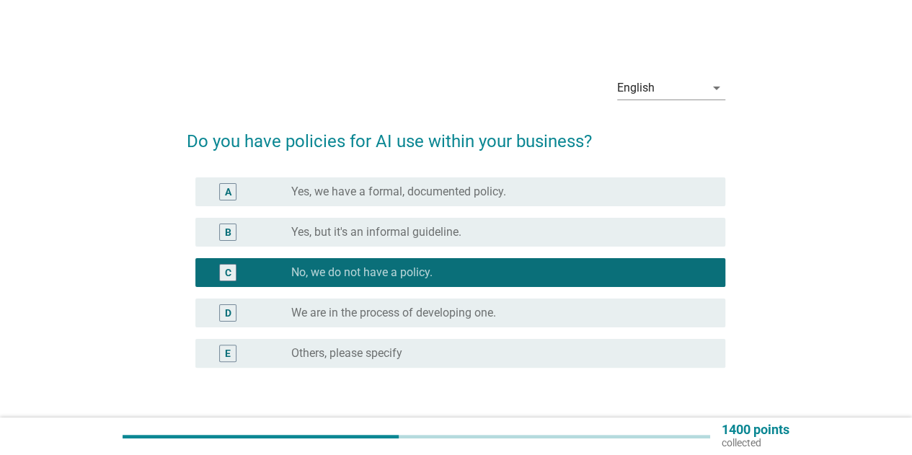
scroll to position [101, 0]
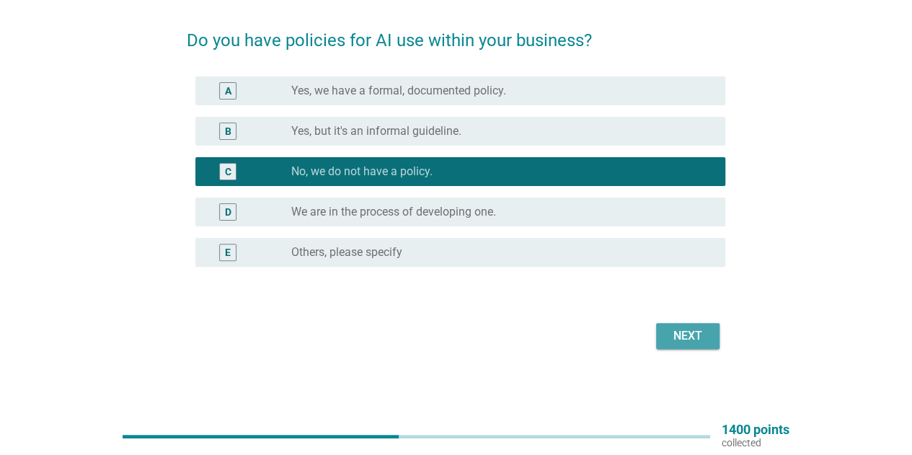
click at [678, 334] on div "Next" at bounding box center [687, 335] width 40 height 17
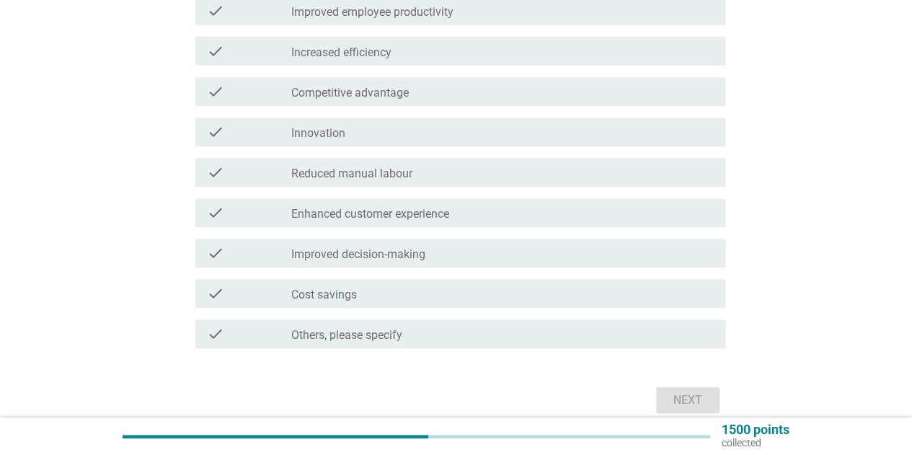
scroll to position [288, 0]
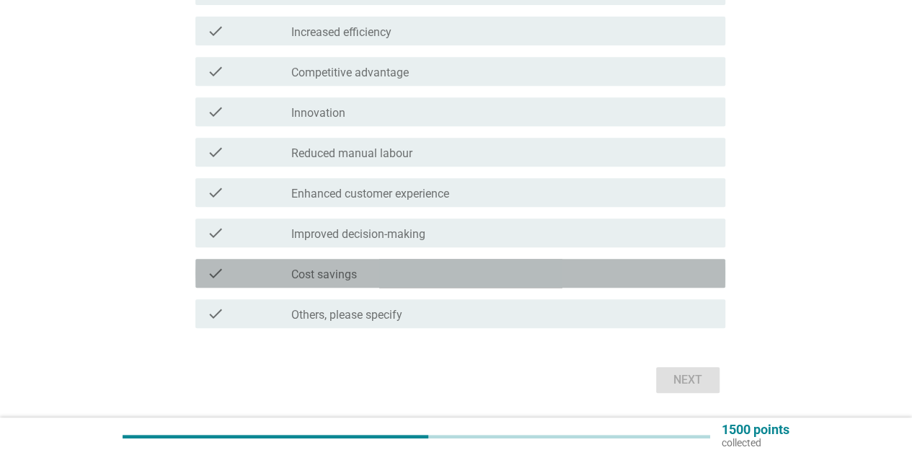
click at [408, 278] on div "check_box_outline_blank Cost savings" at bounding box center [502, 273] width 422 height 17
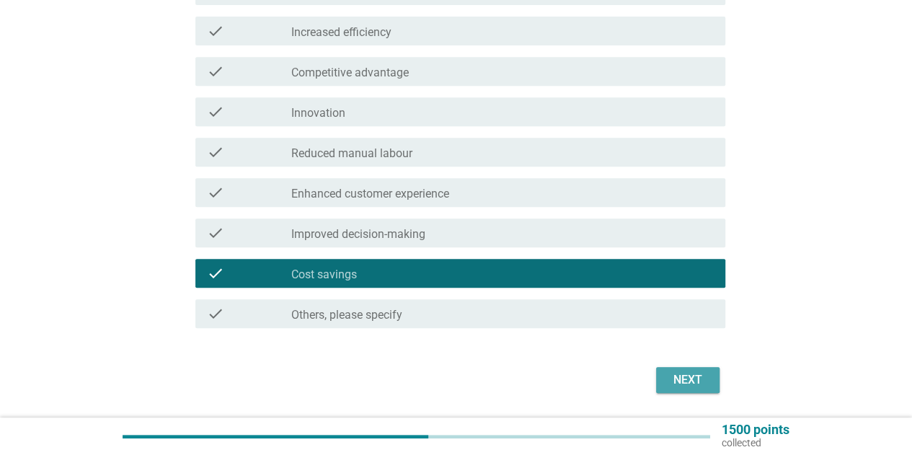
click at [700, 388] on div "Next" at bounding box center [687, 379] width 40 height 17
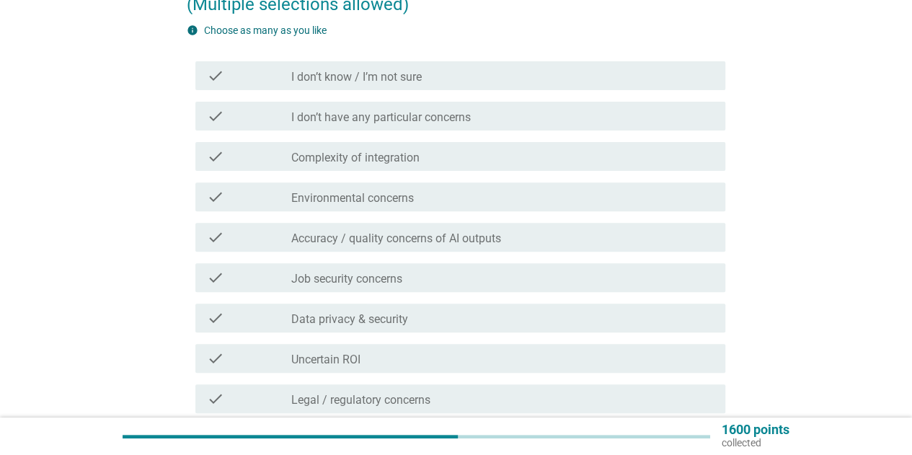
scroll to position [144, 0]
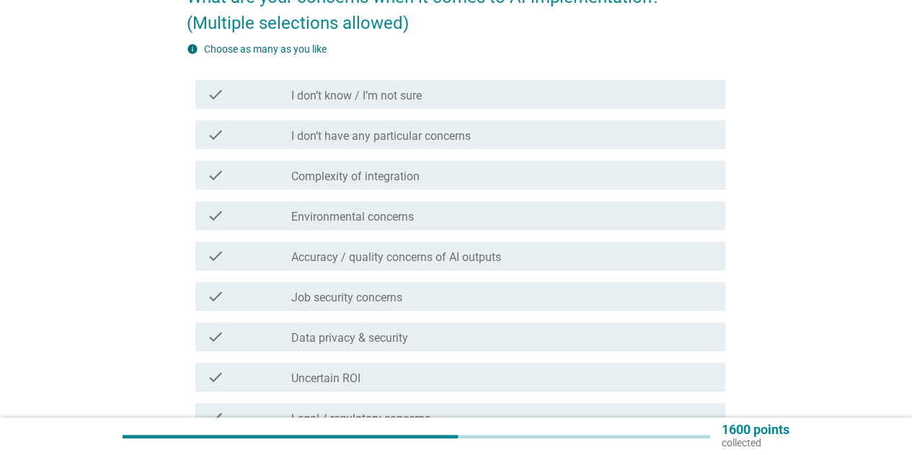
click at [541, 103] on div "check check_box_outline_blank I don’t know / I’m not sure" at bounding box center [460, 94] width 530 height 29
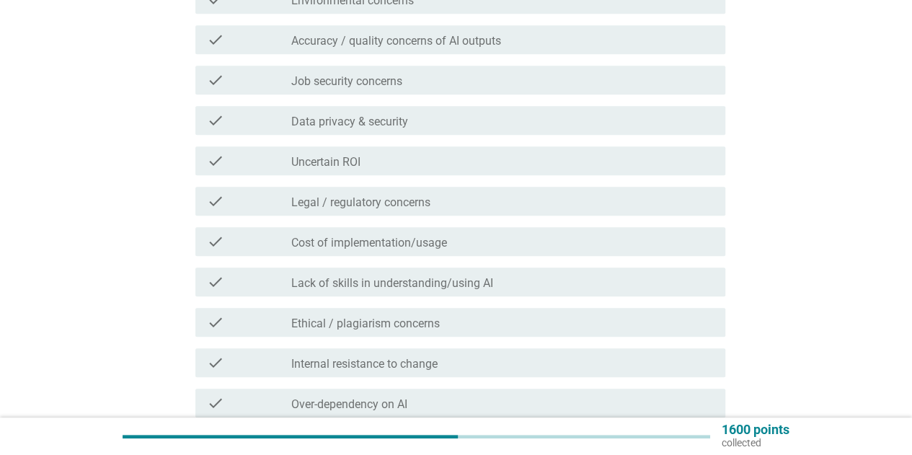
scroll to position [575, 0]
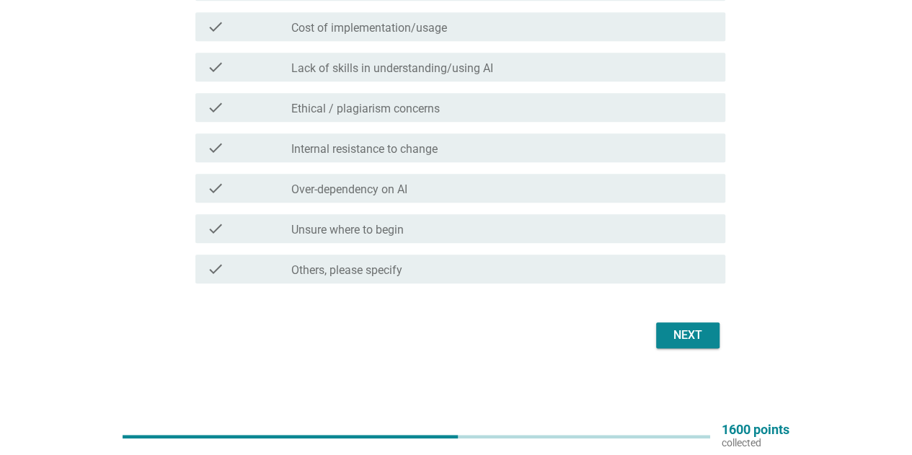
click at [698, 337] on div "Next" at bounding box center [687, 335] width 40 height 17
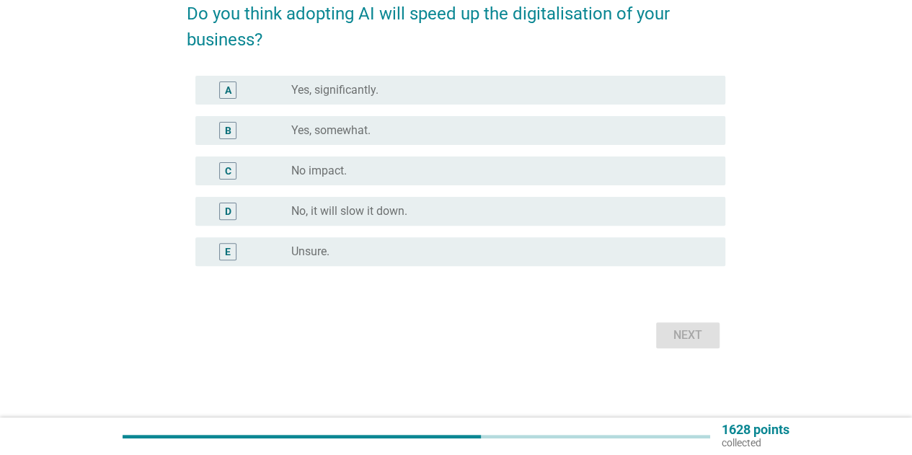
scroll to position [0, 0]
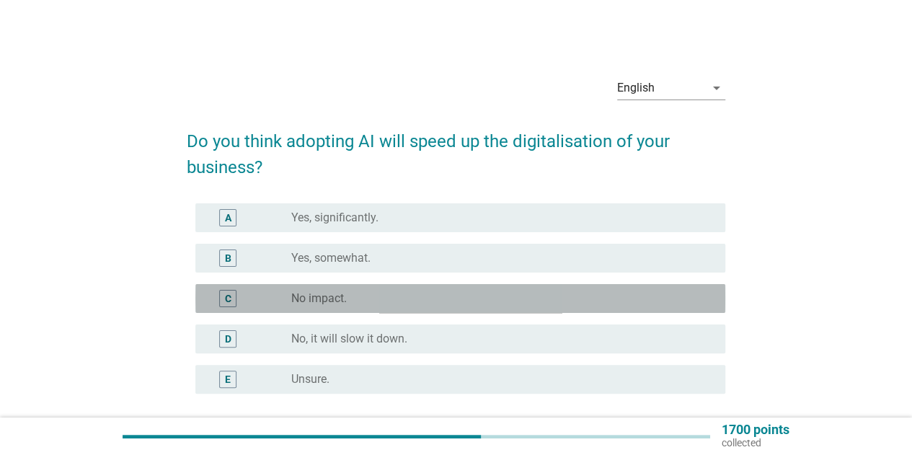
click at [382, 292] on div "radio_button_unchecked No impact." at bounding box center [496, 298] width 411 height 14
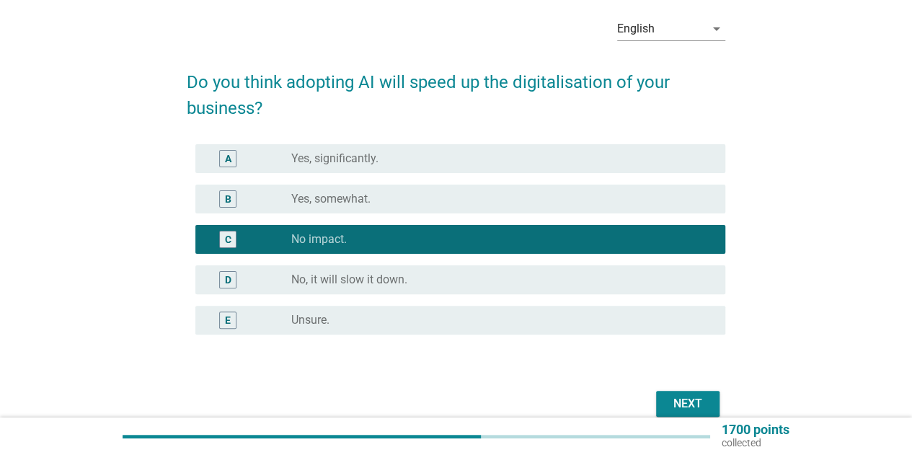
scroll to position [127, 0]
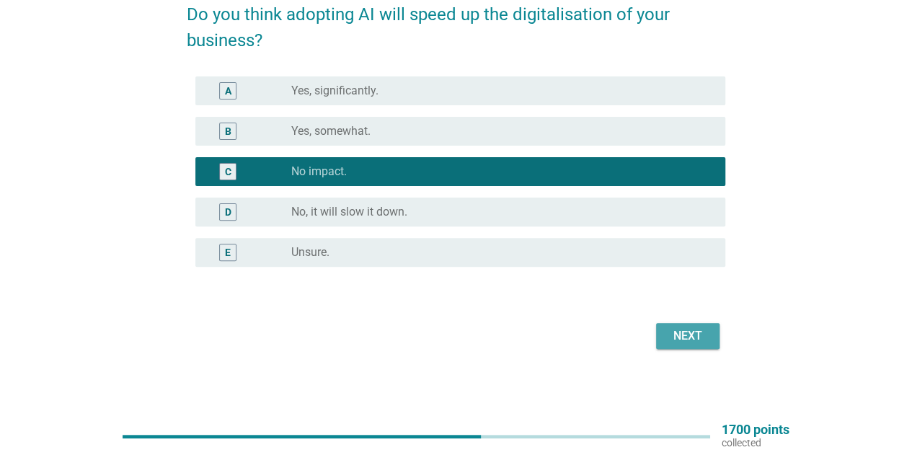
click at [695, 341] on div "Next" at bounding box center [687, 335] width 40 height 17
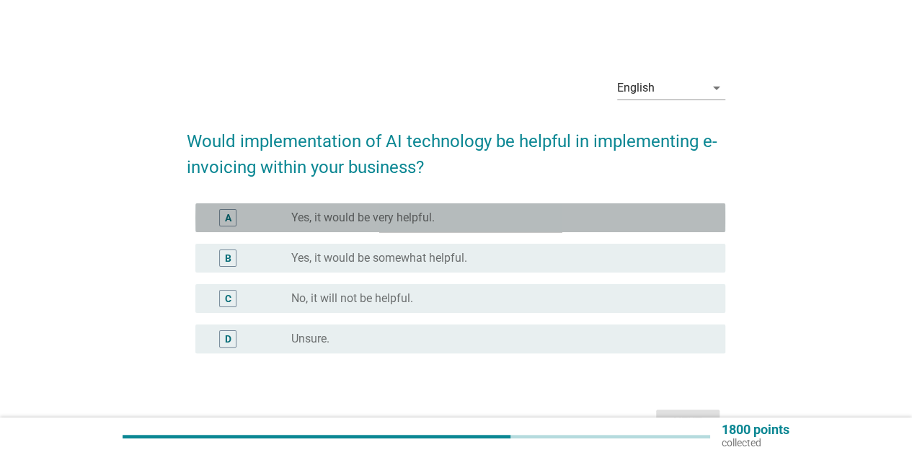
click at [414, 218] on label "Yes, it would be very helpful." at bounding box center [362, 217] width 143 height 14
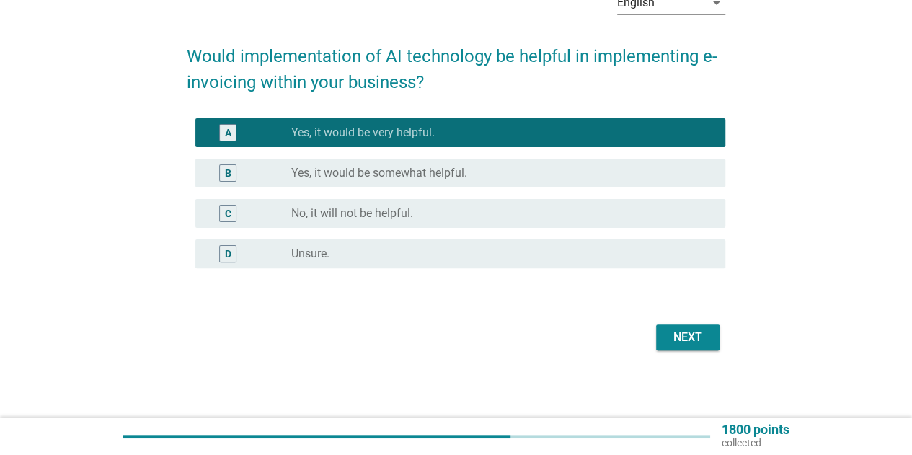
scroll to position [87, 0]
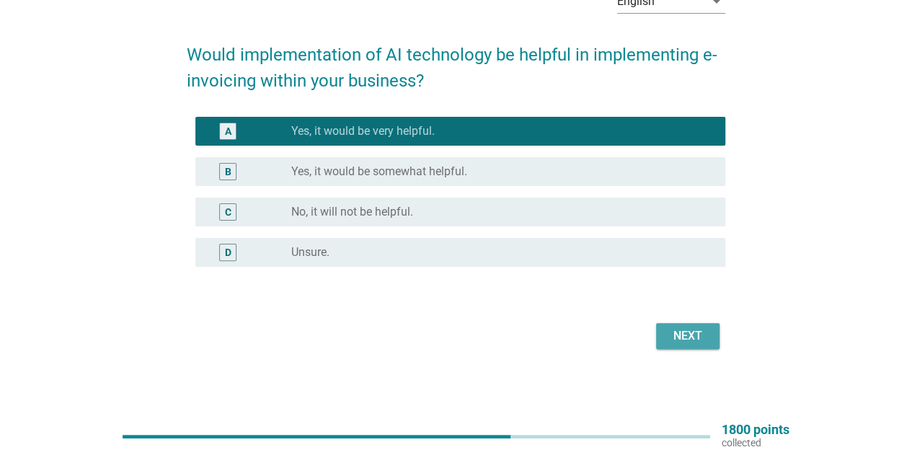
click at [688, 327] on div "Next" at bounding box center [687, 335] width 40 height 17
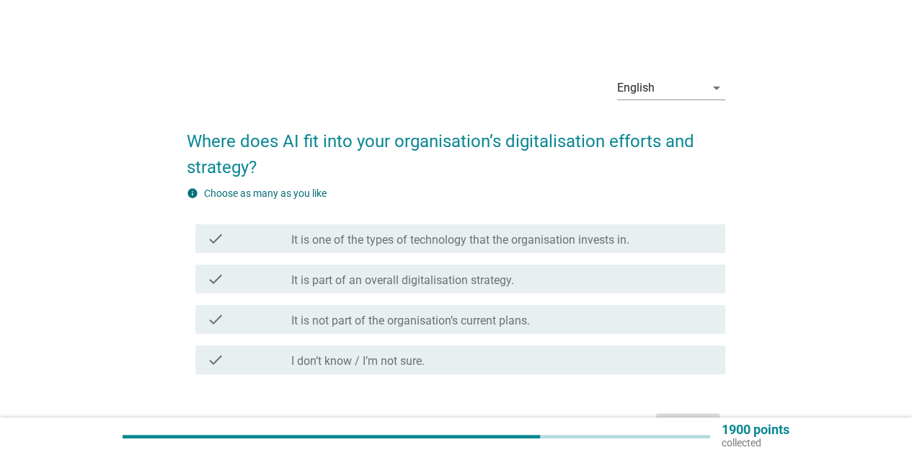
click at [373, 285] on label "It is part of an overall digitalisation strategy." at bounding box center [402, 280] width 223 height 14
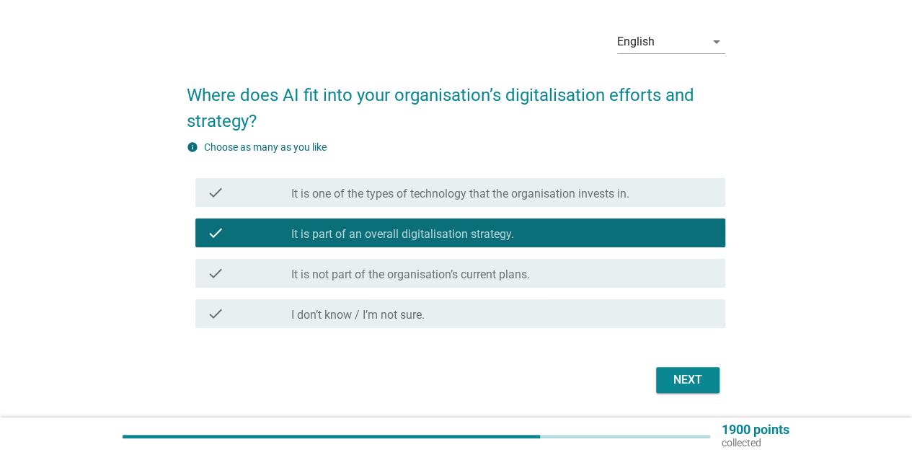
scroll to position [91, 0]
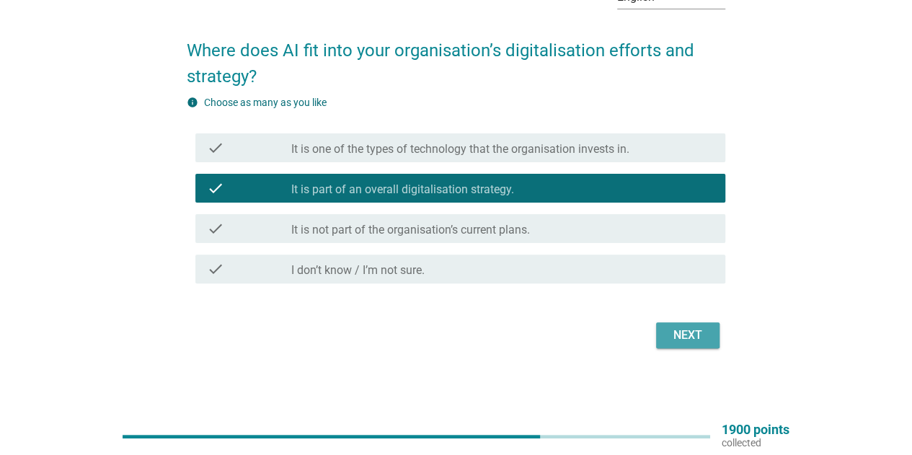
click at [703, 332] on div "Next" at bounding box center [687, 335] width 40 height 17
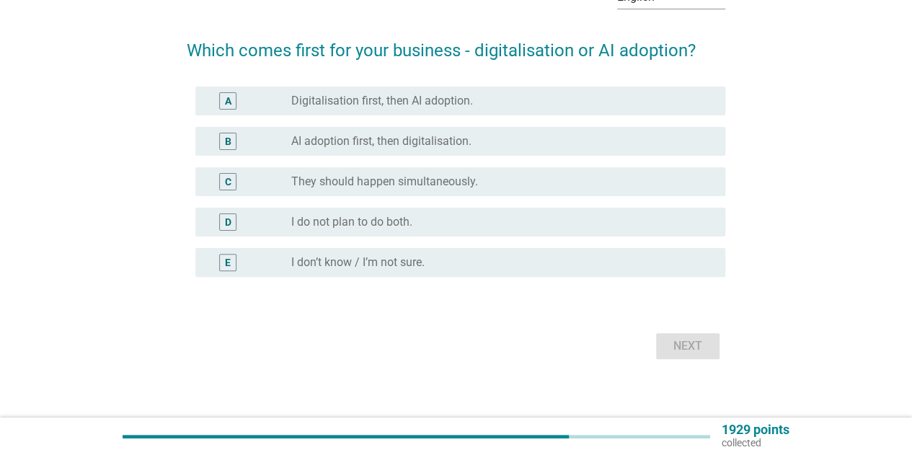
scroll to position [0, 0]
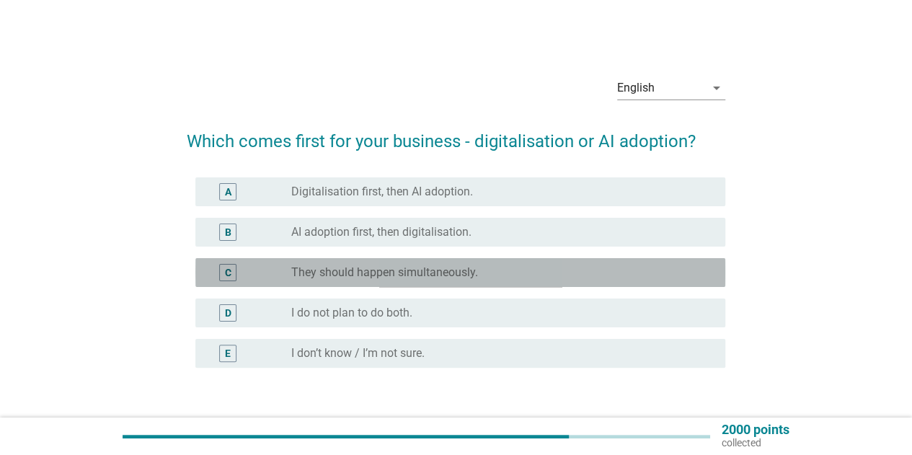
click at [390, 280] on div "radio_button_unchecked They should happen simultaneously." at bounding box center [502, 272] width 422 height 17
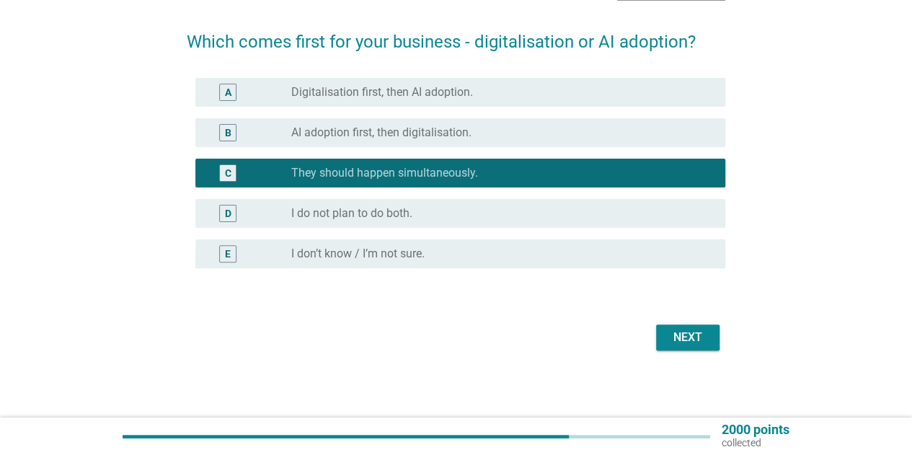
scroll to position [101, 0]
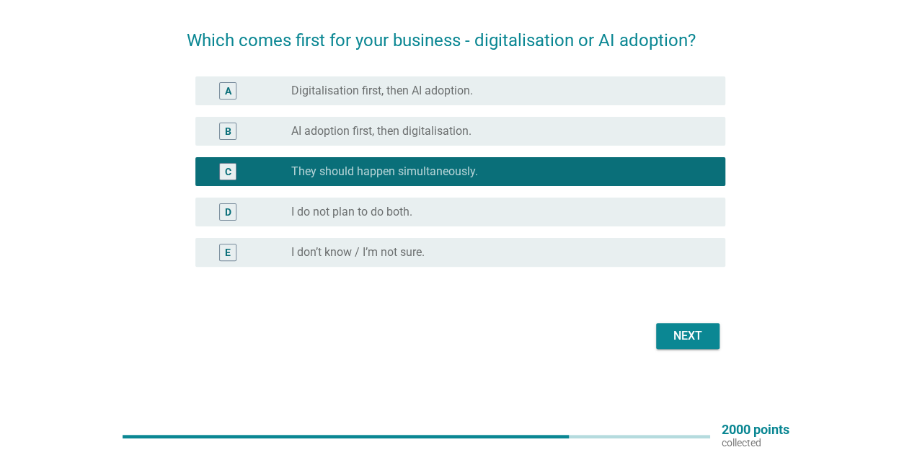
click at [702, 337] on div "Next" at bounding box center [687, 335] width 40 height 17
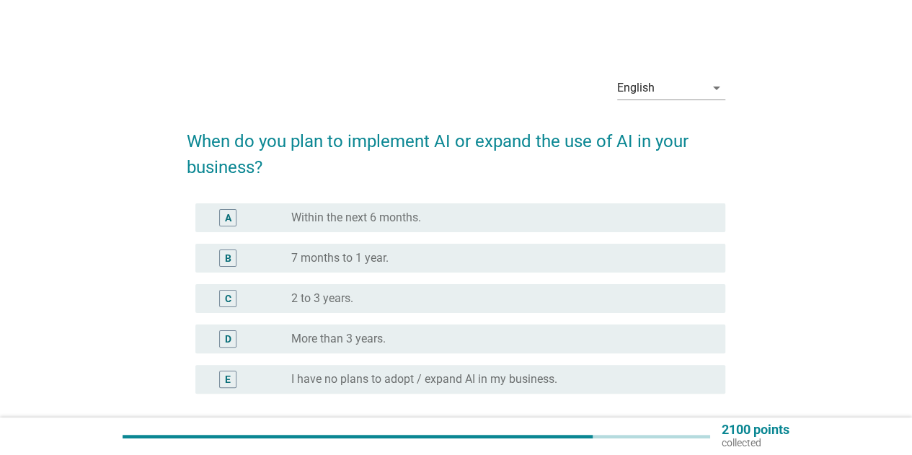
click at [365, 311] on div "C radio_button_unchecked 2 to 3 years." at bounding box center [460, 298] width 530 height 29
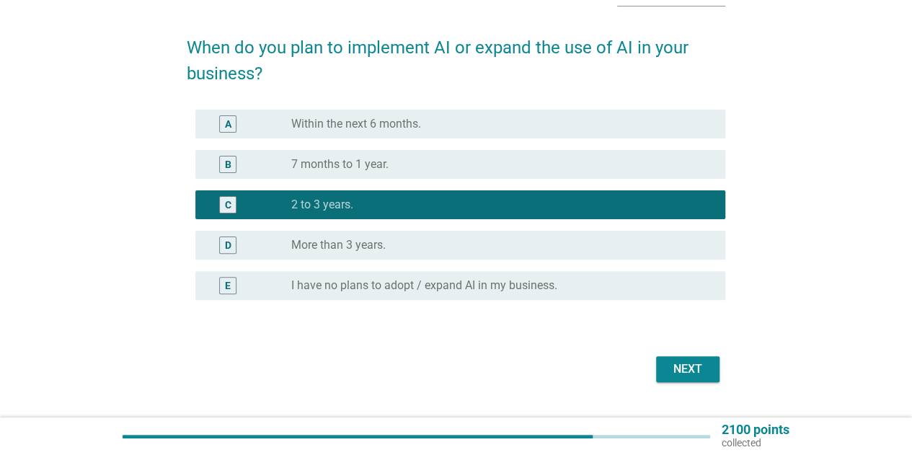
scroll to position [127, 0]
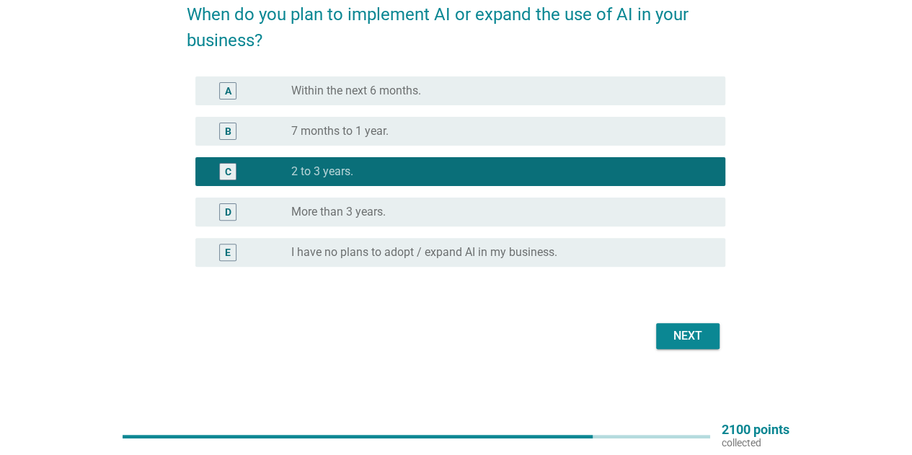
click at [711, 341] on button "Next" at bounding box center [687, 336] width 63 height 26
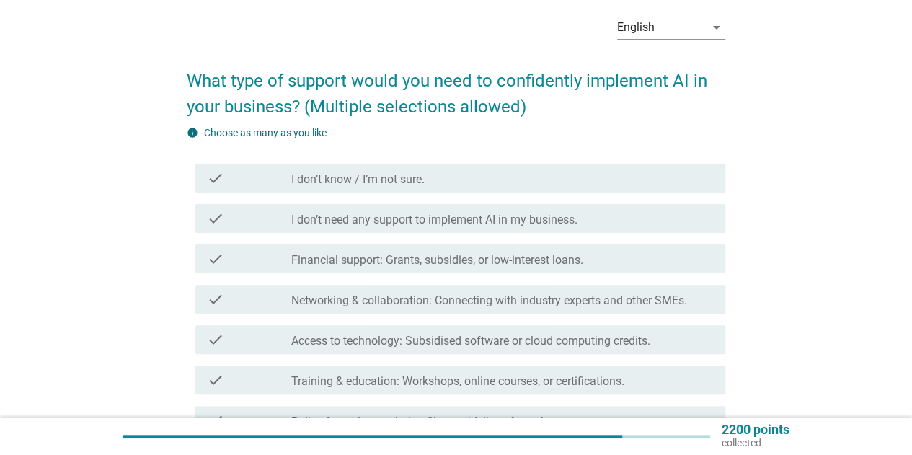
scroll to position [144, 0]
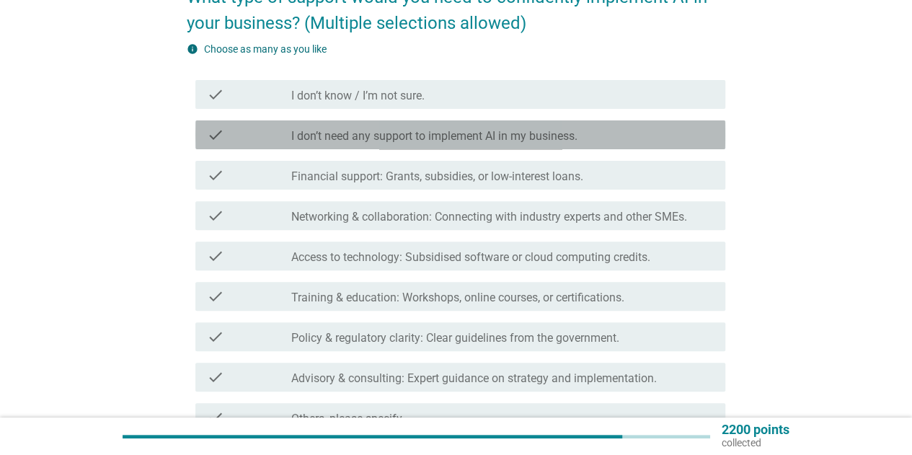
click at [409, 146] on div "check check_box_outline_blank I don’t need any support to implement AI in my bu…" at bounding box center [460, 134] width 530 height 29
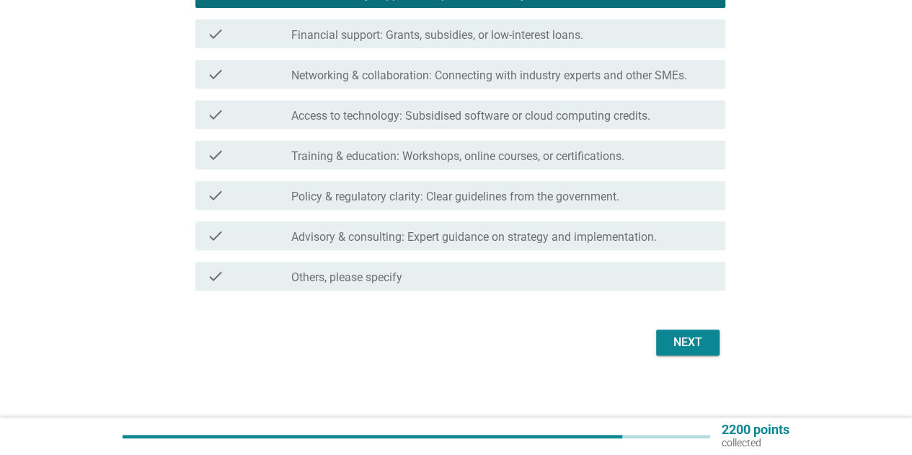
scroll to position [293, 0]
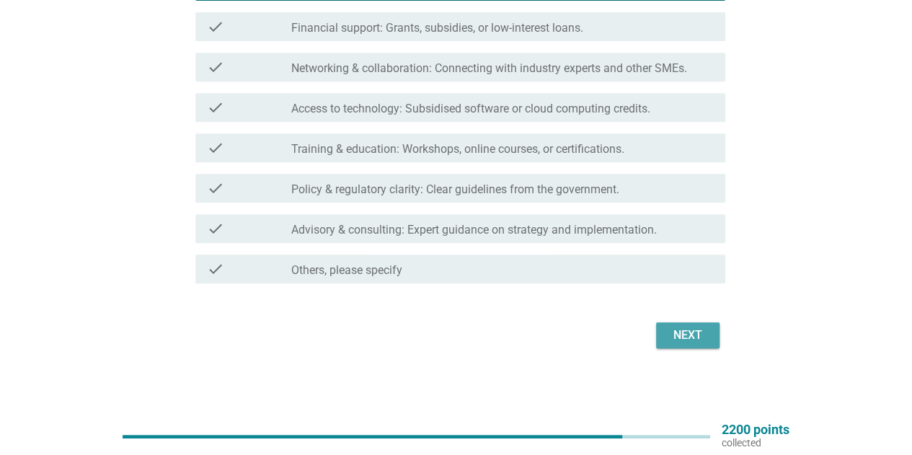
click at [695, 342] on div "Next" at bounding box center [687, 335] width 40 height 17
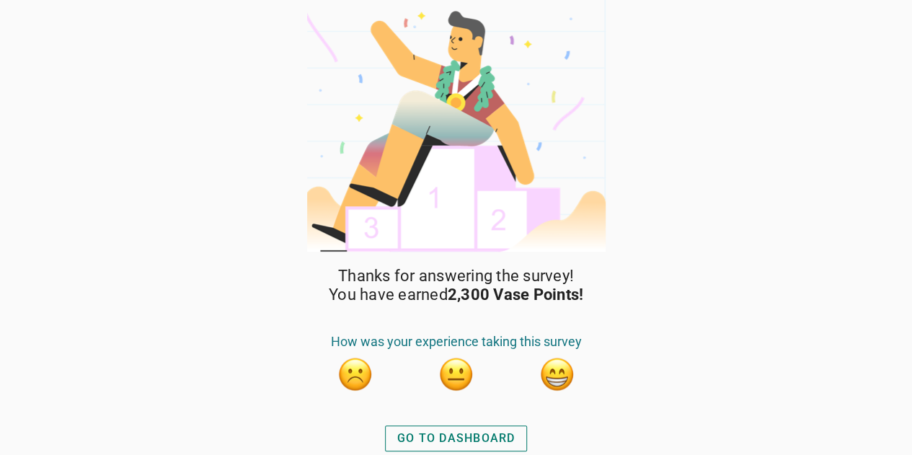
scroll to position [1, 0]
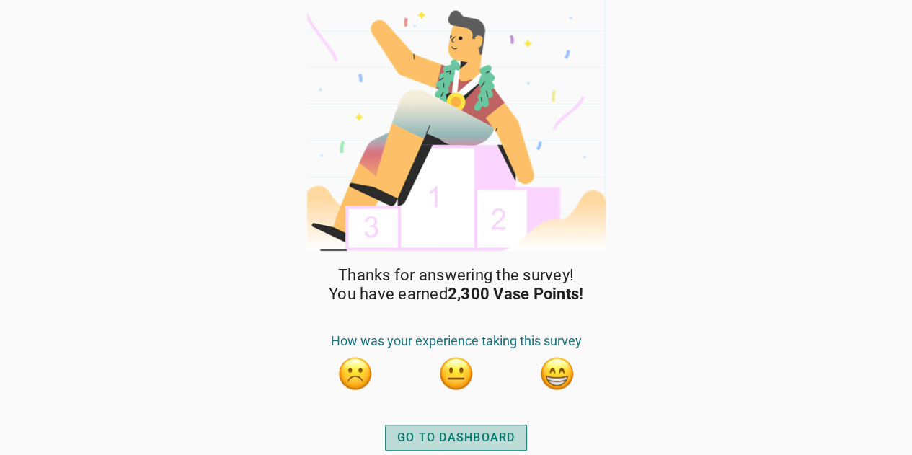
click at [483, 439] on div "GO TO DASHBOARD" at bounding box center [456, 437] width 118 height 17
